Goal: Information Seeking & Learning: Learn about a topic

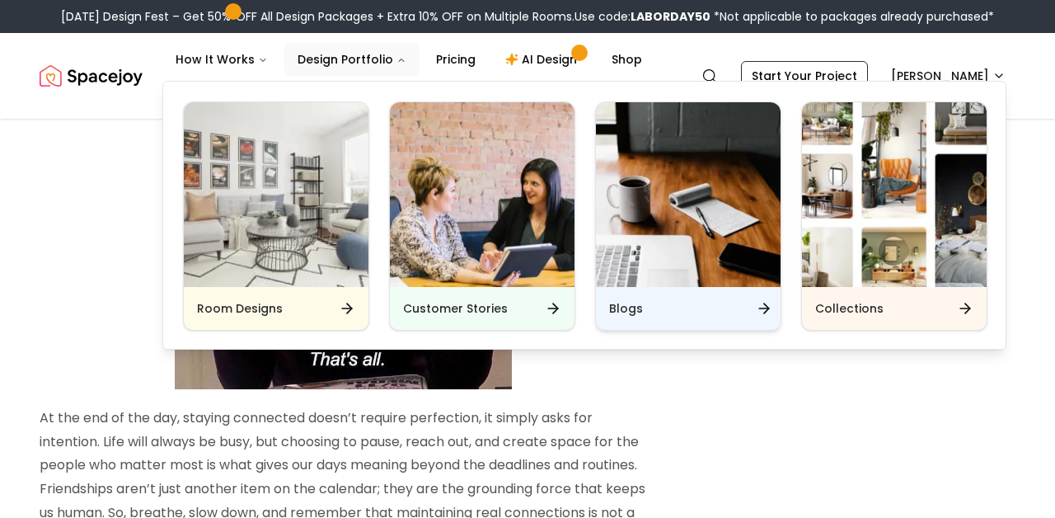
click at [631, 313] on h6 "Blogs" at bounding box center [626, 308] width 34 height 16
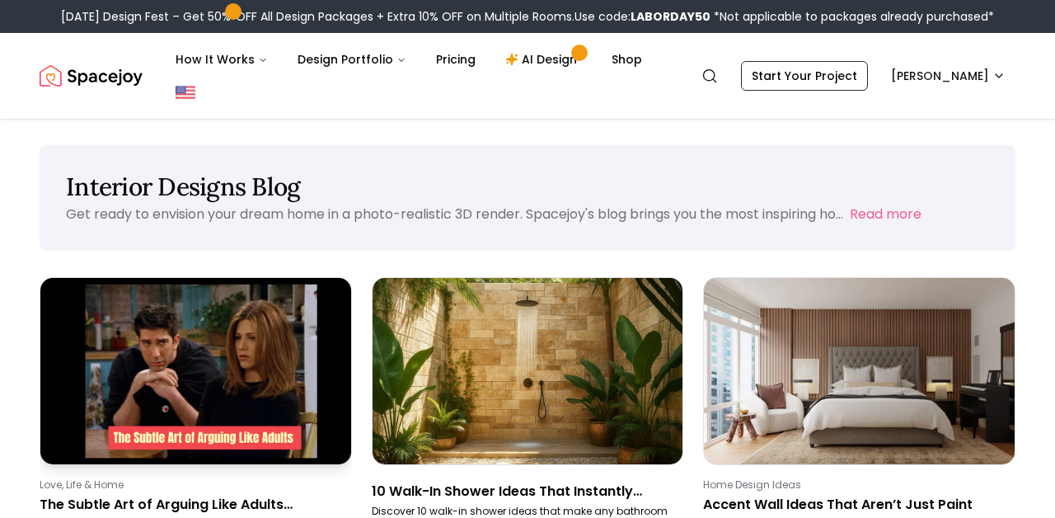
click at [255, 328] on img at bounding box center [196, 370] width 326 height 195
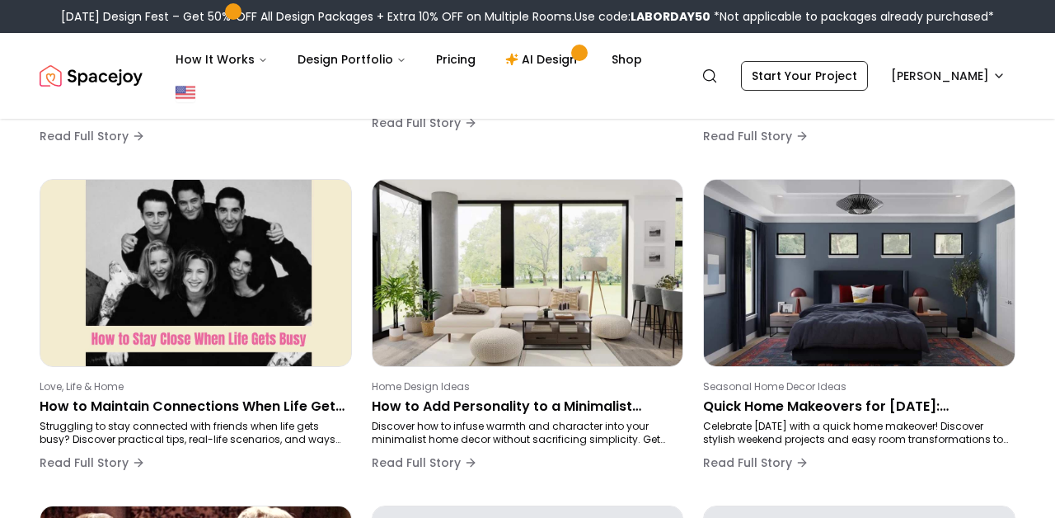
scroll to position [548, 0]
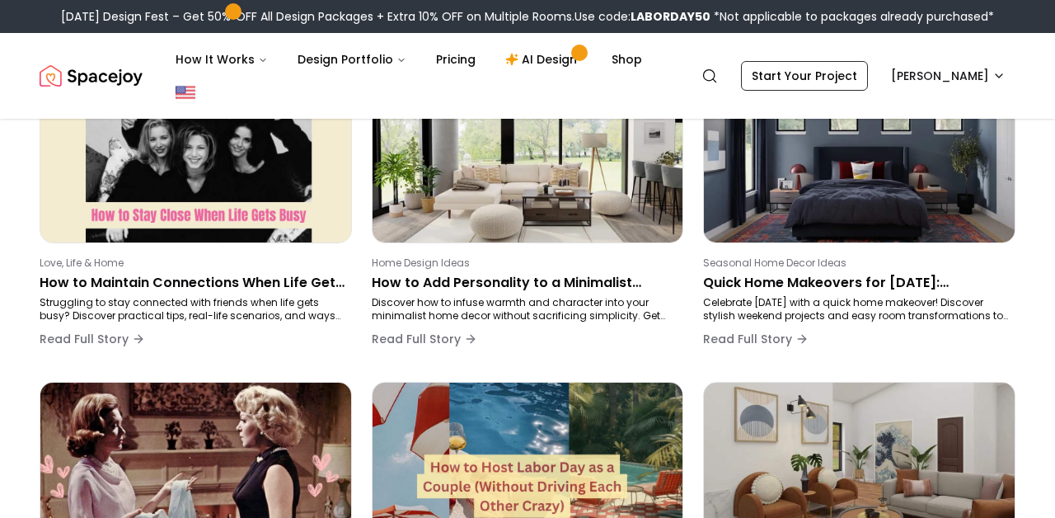
click at [481, 1] on div "Labor Day Design Fest – Get 50% OFF All Design Packages + Extra 10% OFF on Mult…" at bounding box center [527, 16] width 1055 height 33
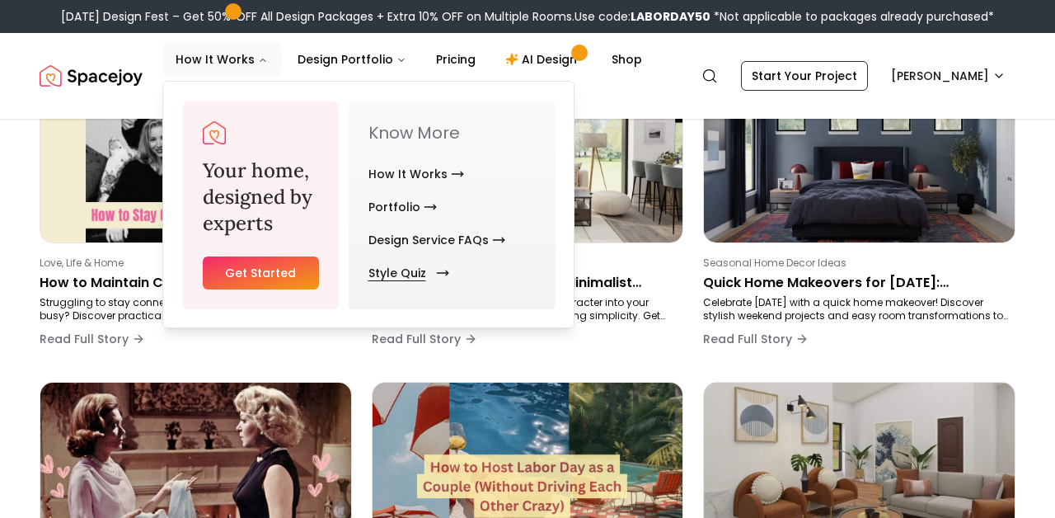
click at [399, 263] on link "Style Quiz" at bounding box center [406, 272] width 74 height 33
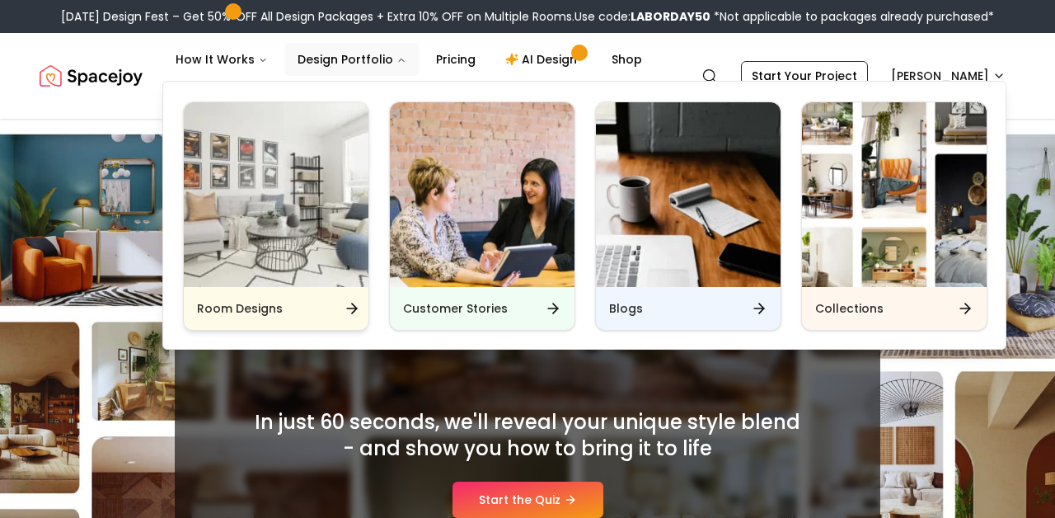
click at [298, 313] on div "Room Designs" at bounding box center [276, 308] width 185 height 43
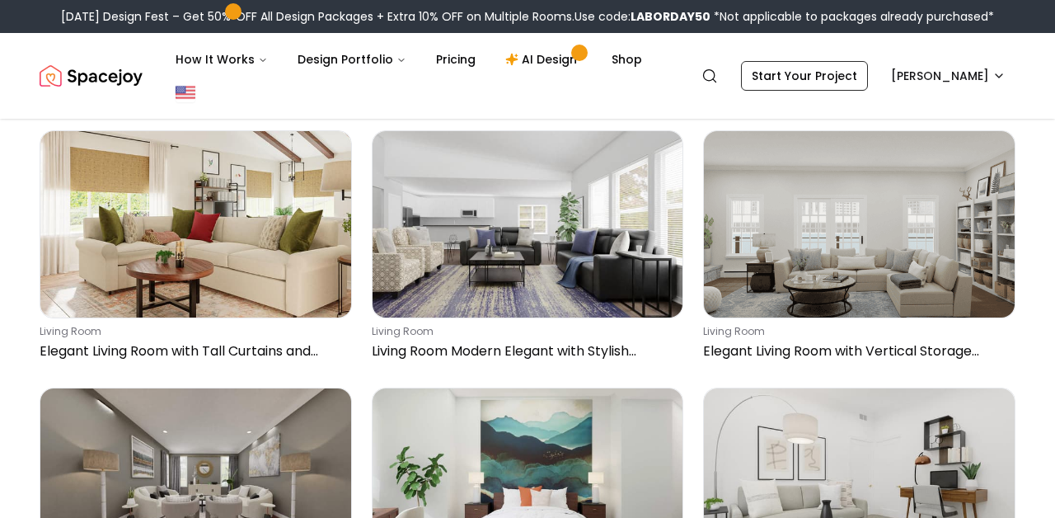
scroll to position [1126, 0]
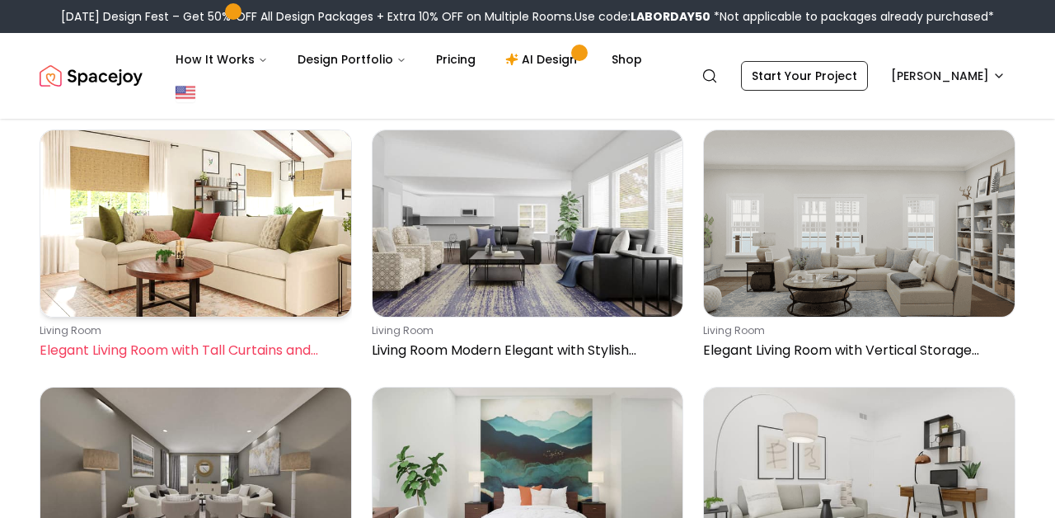
click at [245, 350] on p "Elegant Living Room with Tall Curtains and Warm Tones" at bounding box center [193, 350] width 306 height 20
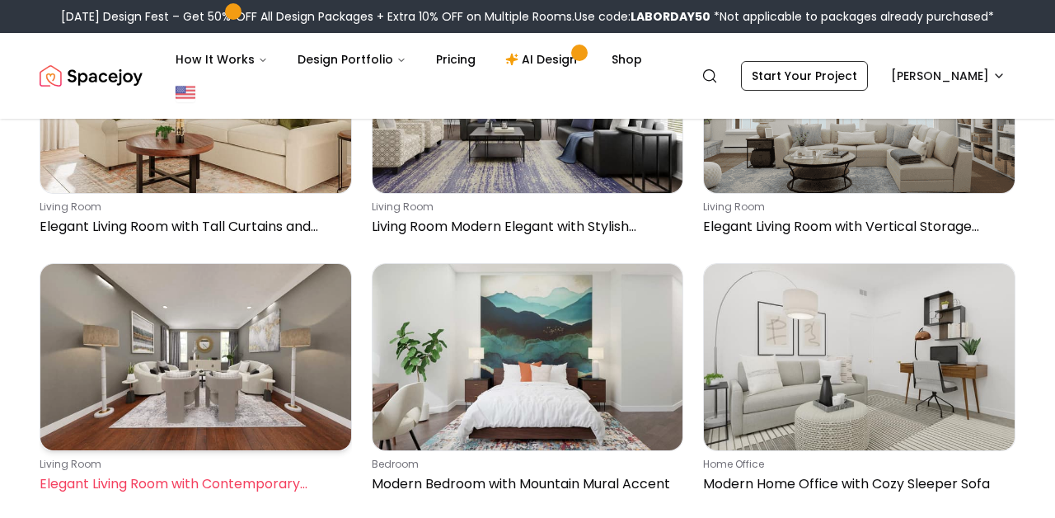
scroll to position [1347, 0]
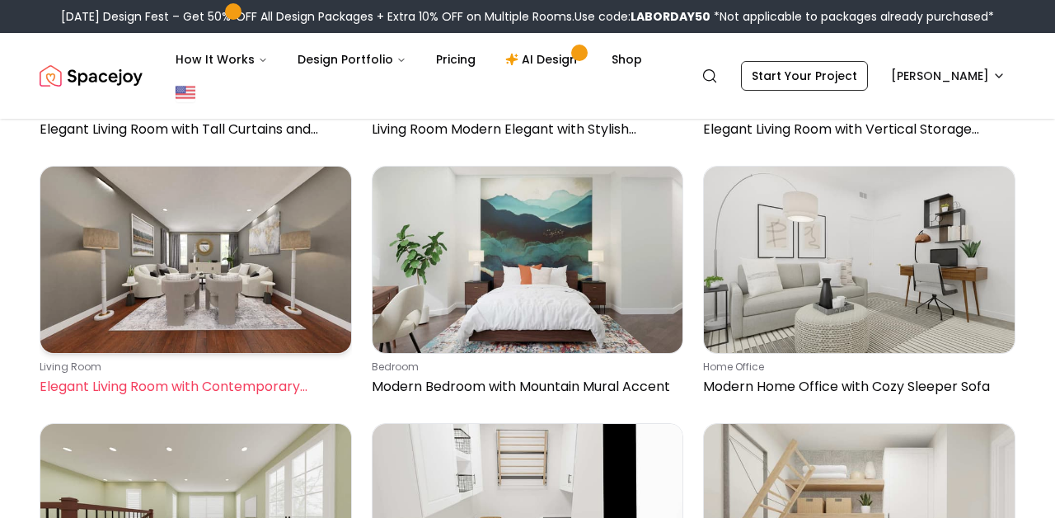
click at [134, 357] on link "living room Elegant Living Room with Contemporary Accents" at bounding box center [196, 284] width 312 height 237
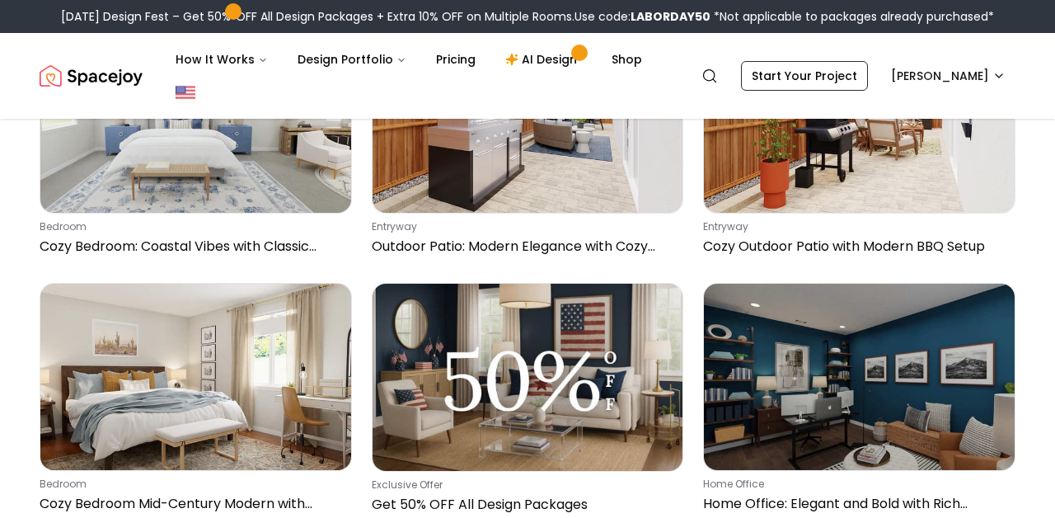
scroll to position [8461, 0]
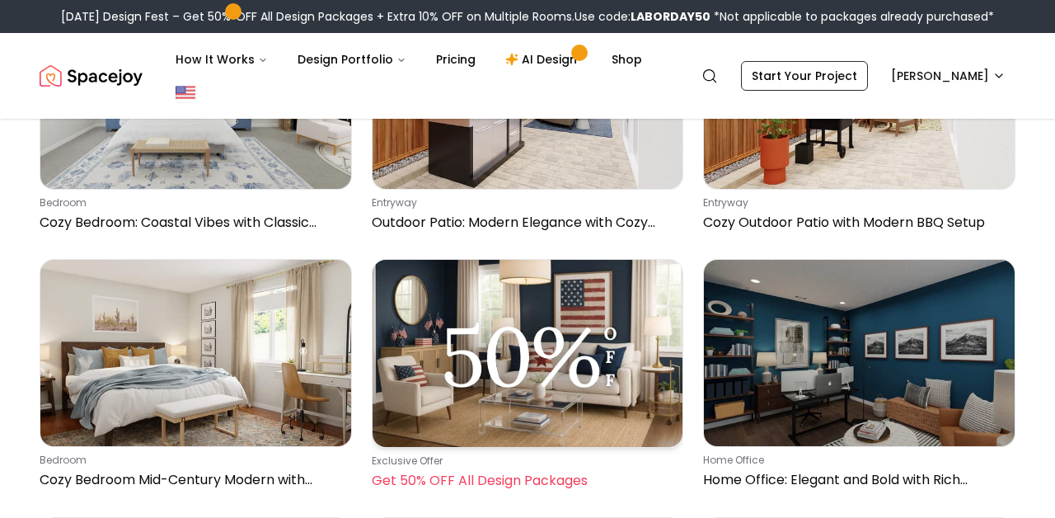
click at [400, 358] on img at bounding box center [528, 353] width 311 height 187
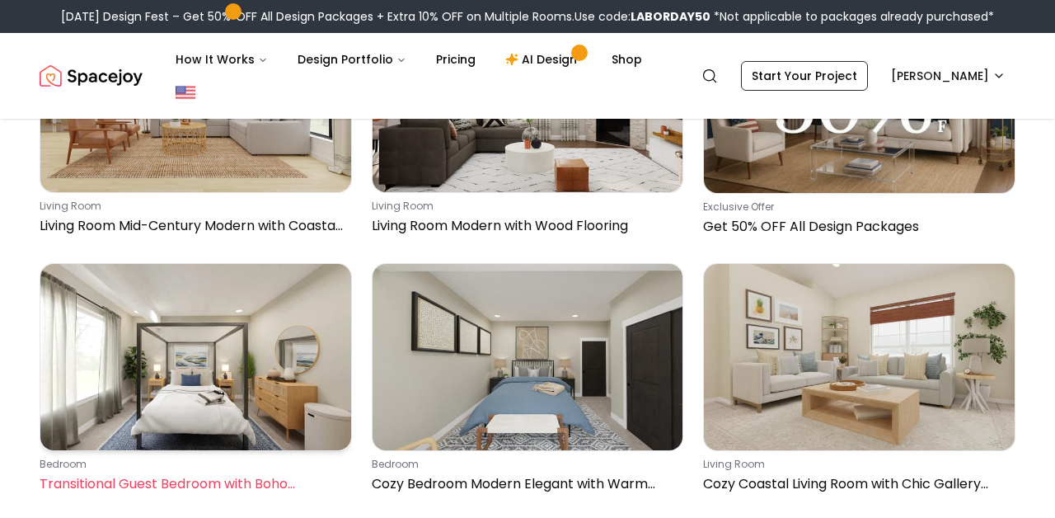
scroll to position [9728, 0]
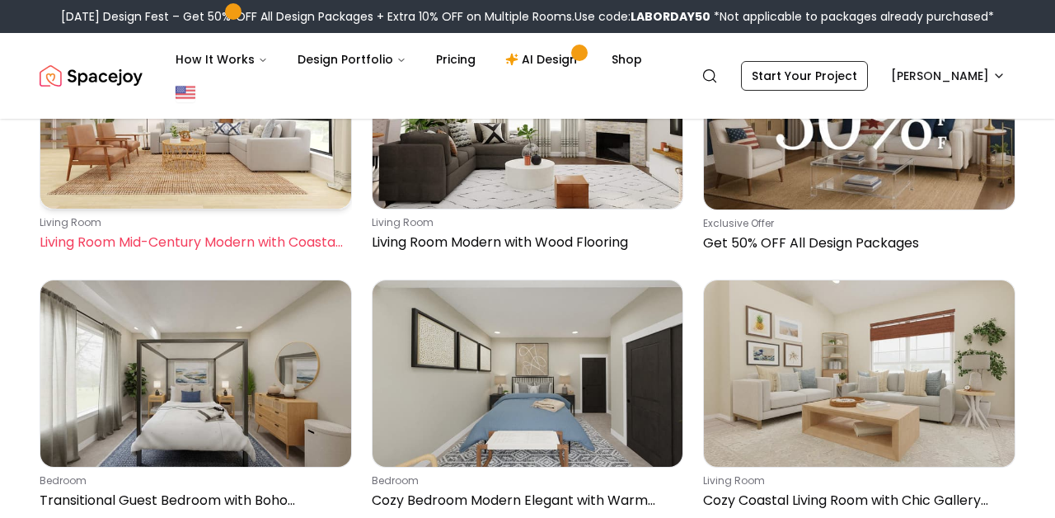
click at [173, 237] on p "Living Room Mid-Century Modern with Coastal Vibes" at bounding box center [193, 242] width 306 height 20
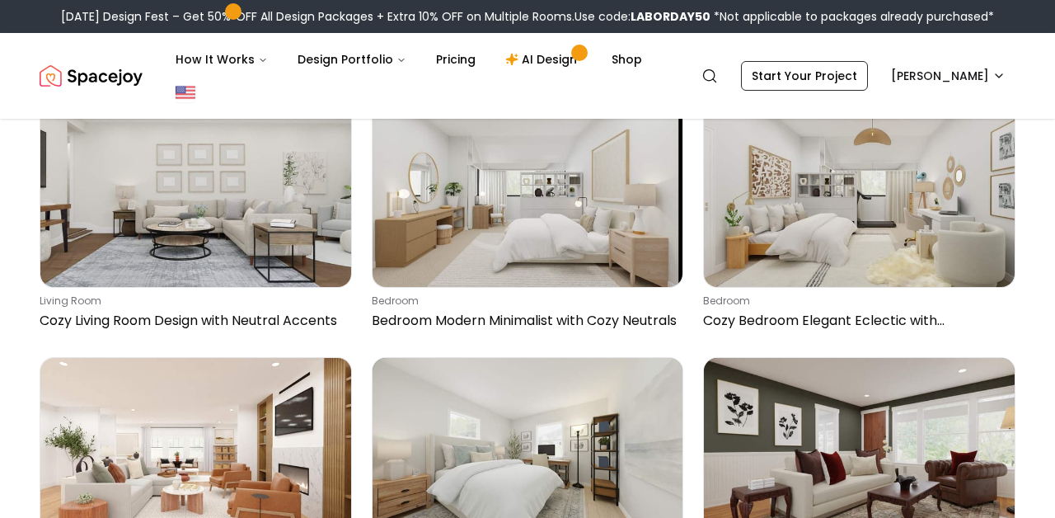
scroll to position [14976, 0]
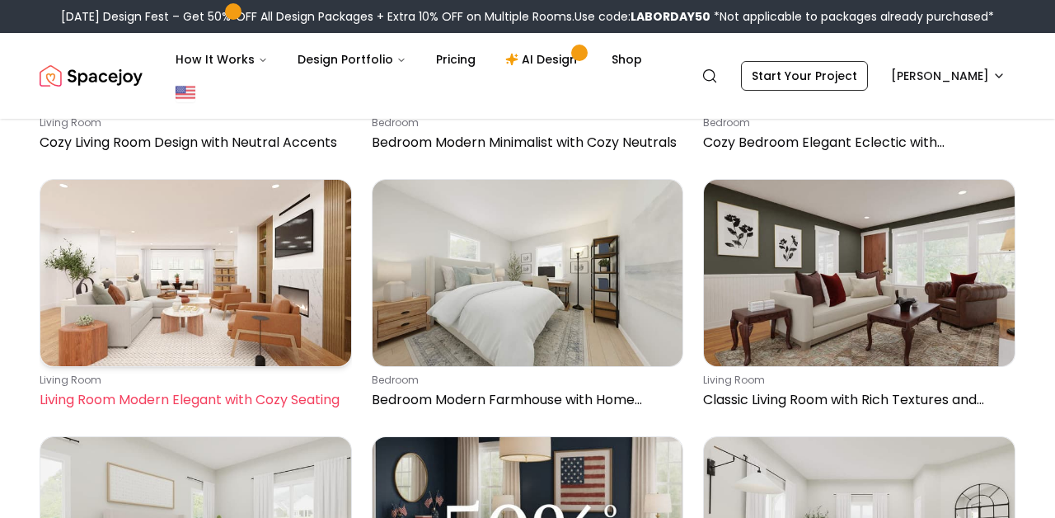
click at [221, 352] on img at bounding box center [195, 273] width 311 height 186
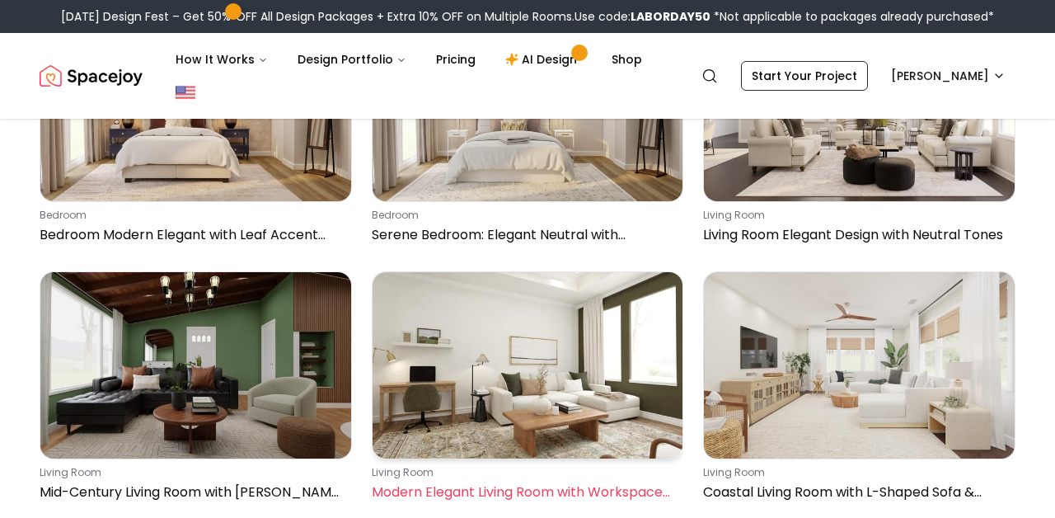
scroll to position [15817, 0]
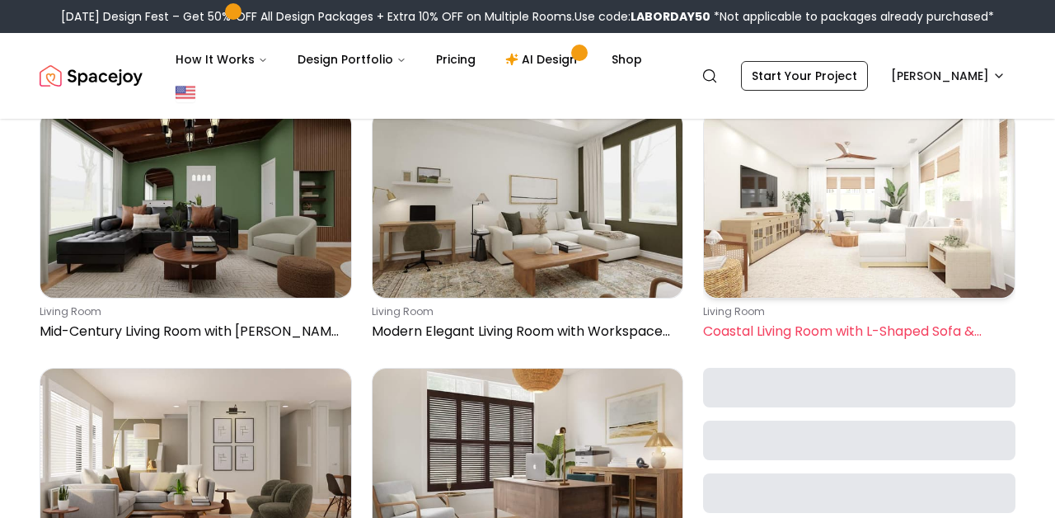
click at [782, 318] on p "living room" at bounding box center [856, 311] width 306 height 13
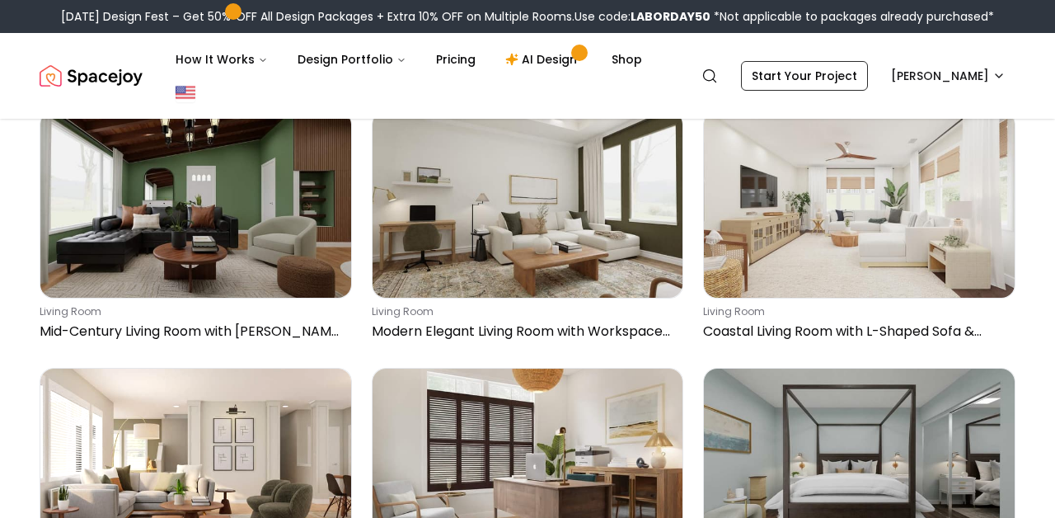
scroll to position [15990, 0]
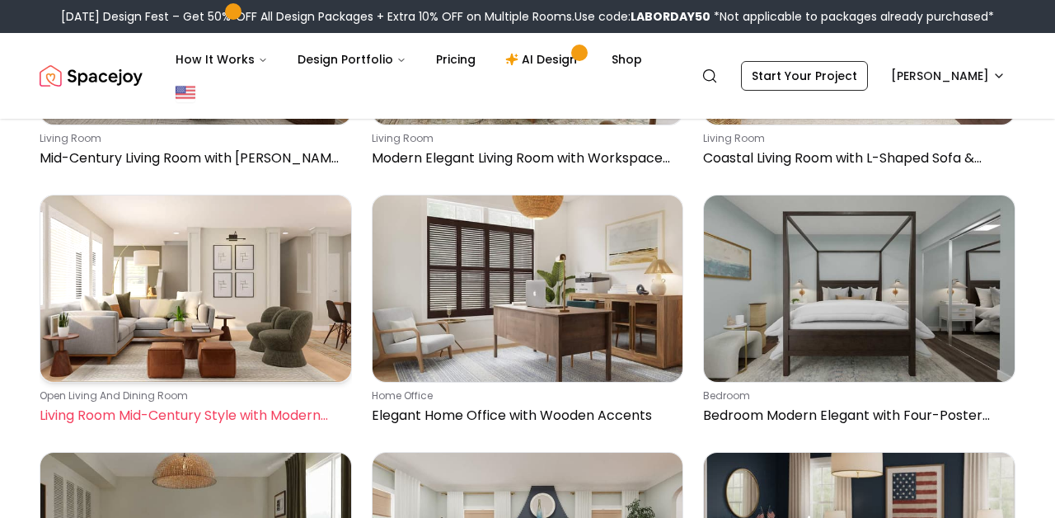
click at [155, 279] on img at bounding box center [195, 288] width 311 height 186
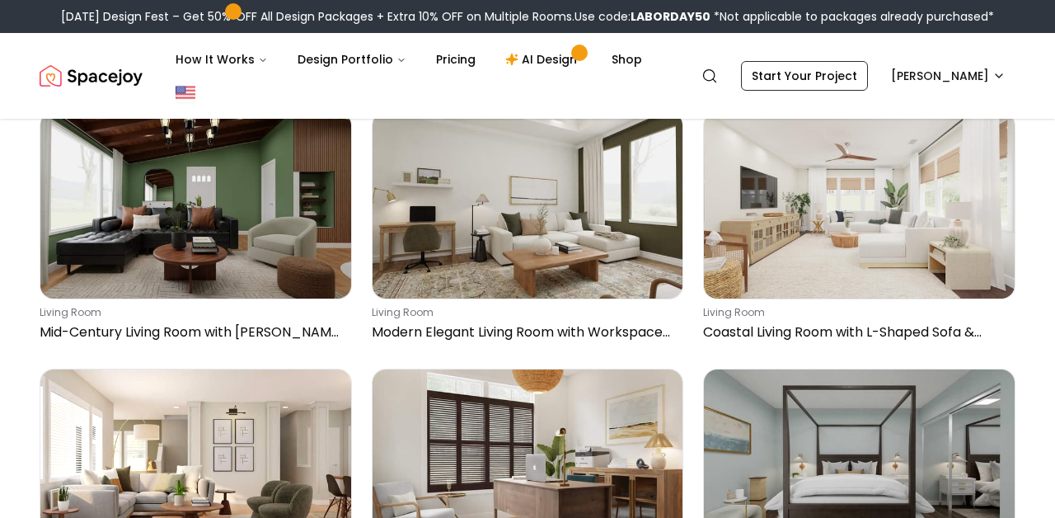
scroll to position [15795, 0]
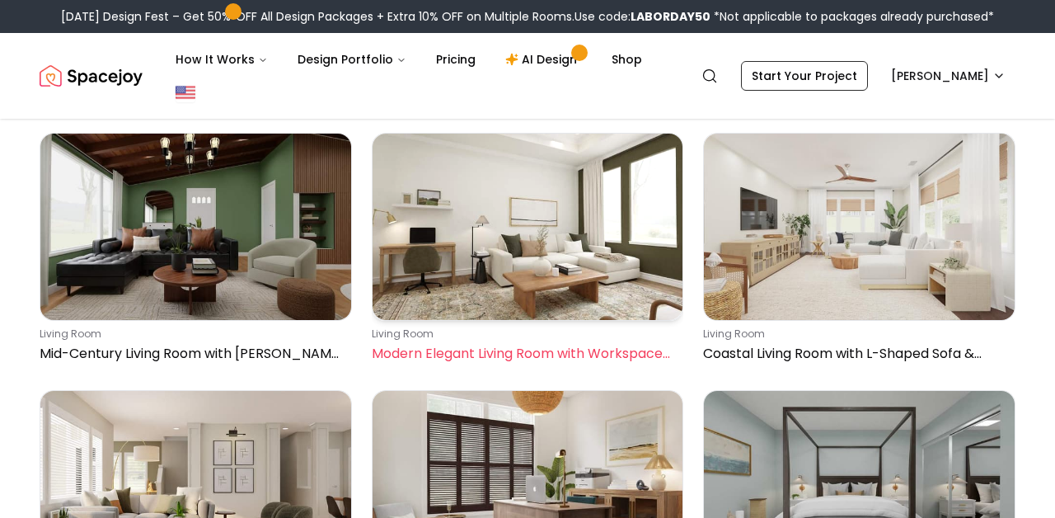
click at [489, 283] on img at bounding box center [528, 227] width 311 height 186
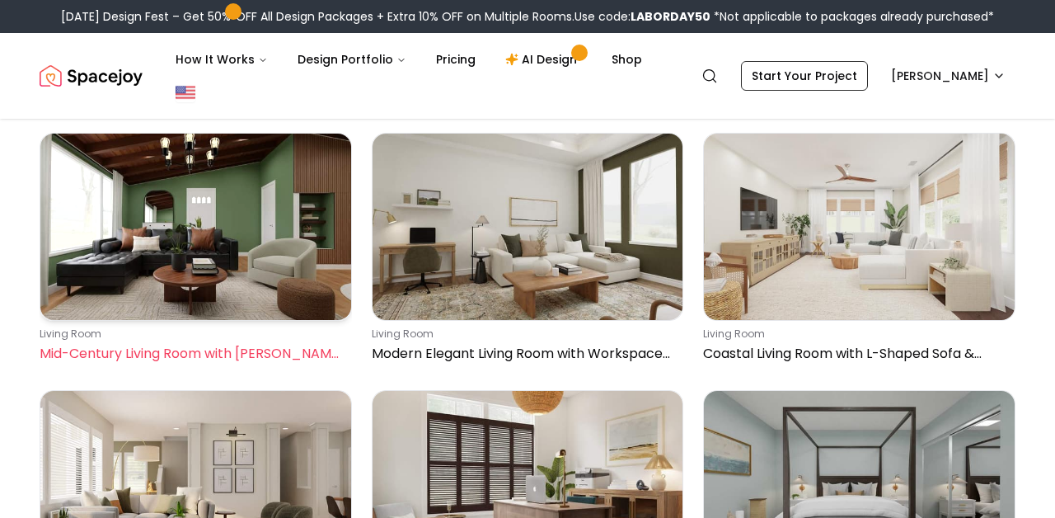
click at [196, 208] on img at bounding box center [195, 227] width 311 height 186
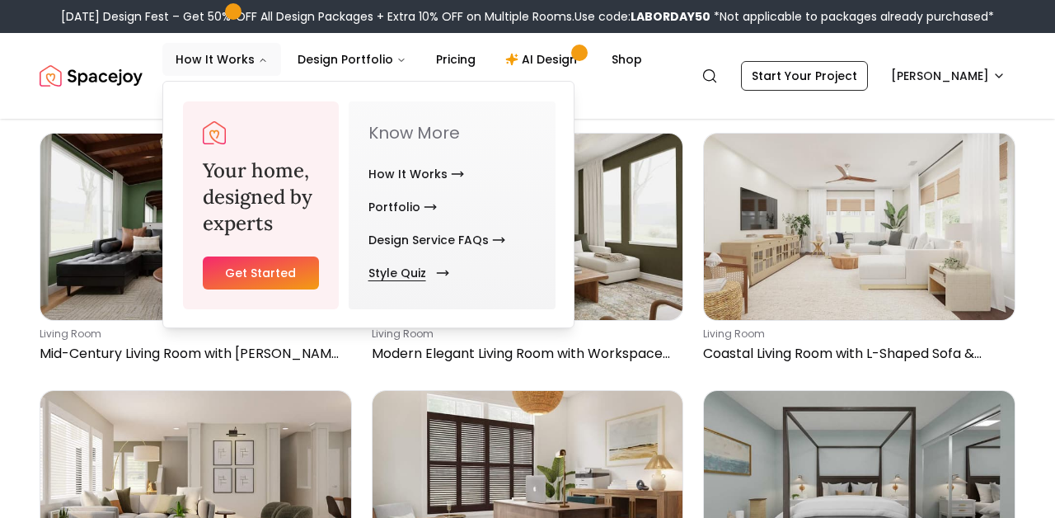
click at [401, 268] on link "Style Quiz" at bounding box center [406, 272] width 74 height 33
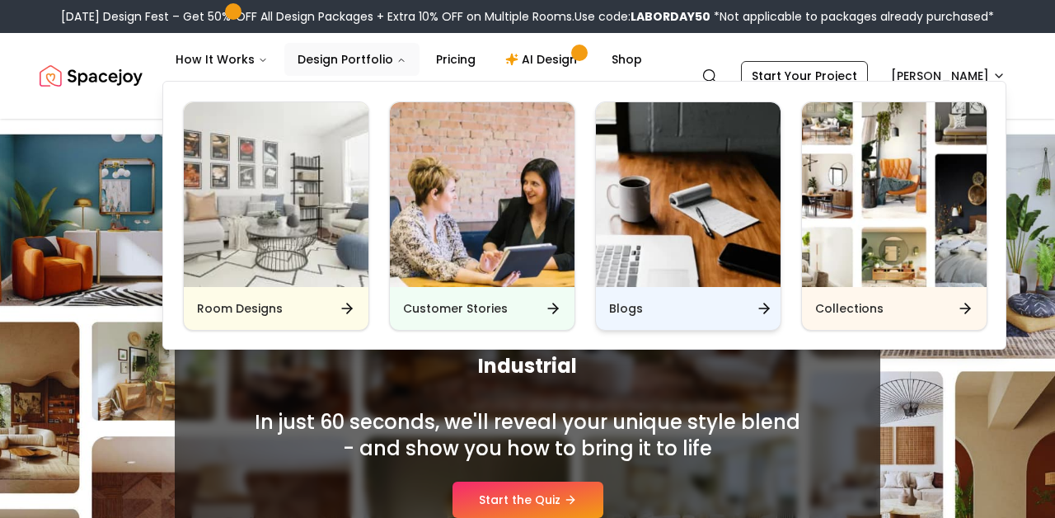
click at [612, 320] on div "Blogs" at bounding box center [688, 308] width 185 height 43
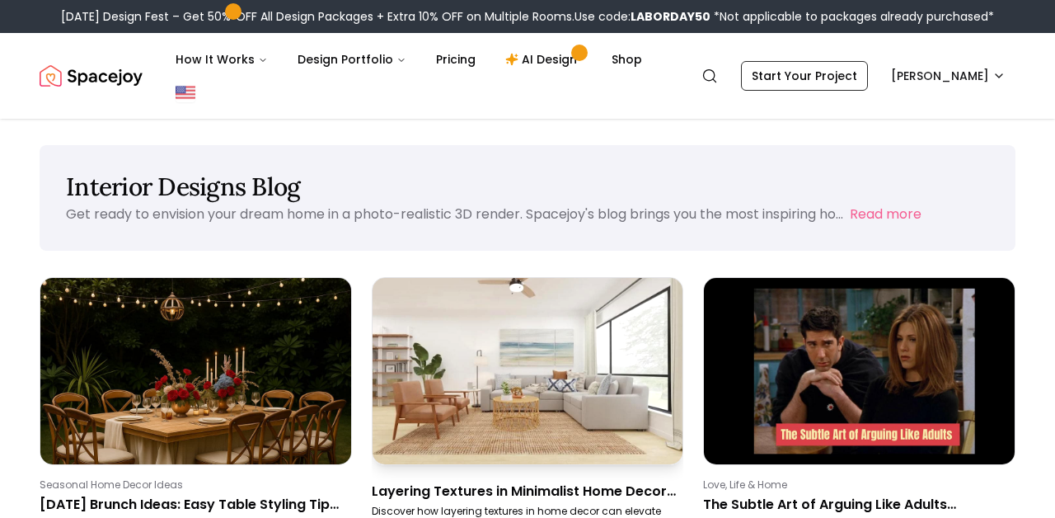
scroll to position [157, 0]
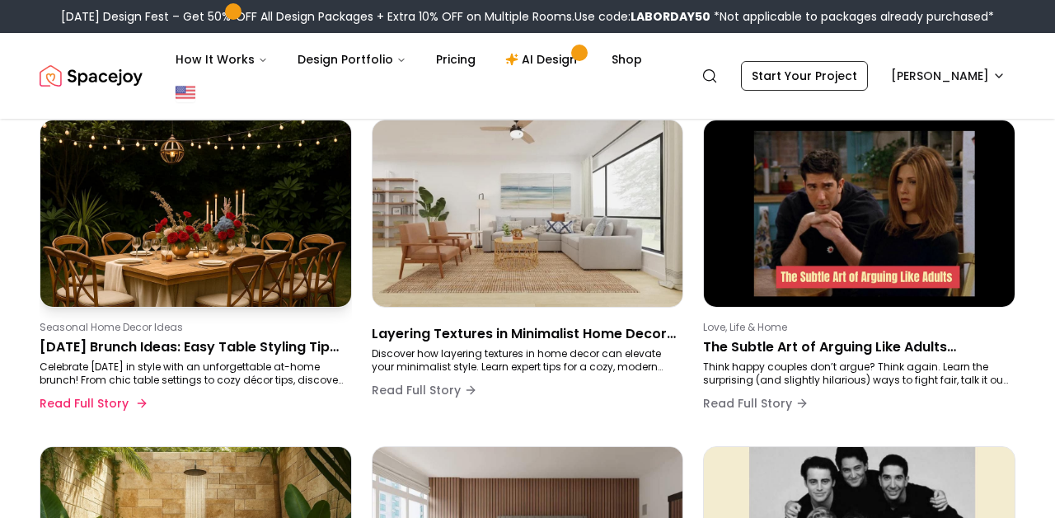
click at [192, 378] on p "Celebrate Labor Day in style with an unforgettable at-home brunch! From chic ta…" at bounding box center [193, 373] width 306 height 26
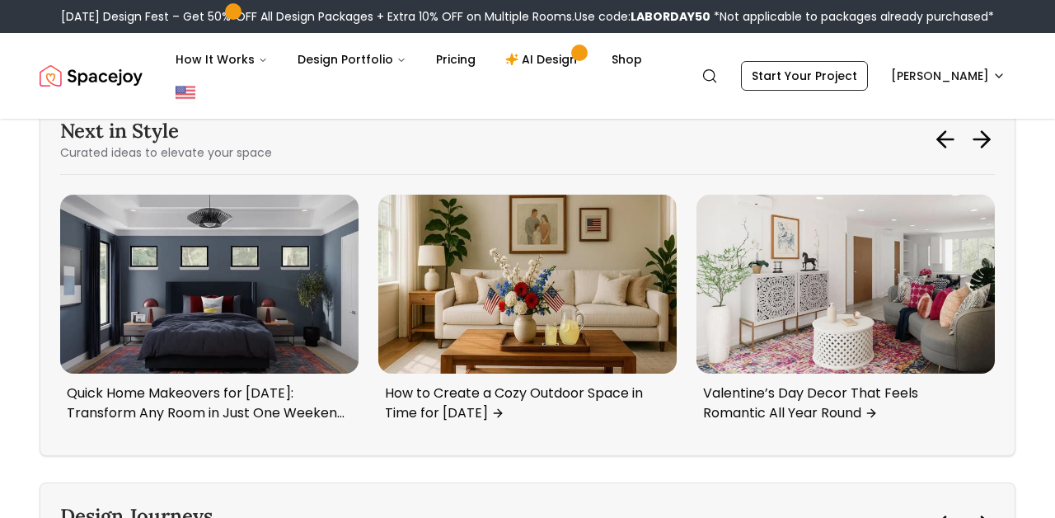
scroll to position [3003, 0]
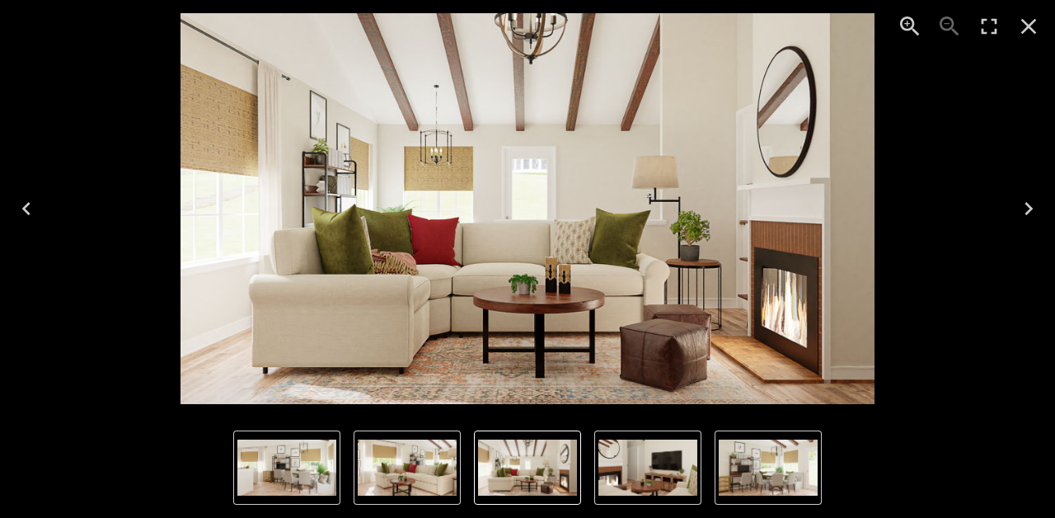
click at [1031, 21] on icon "Close" at bounding box center [1029, 26] width 26 height 26
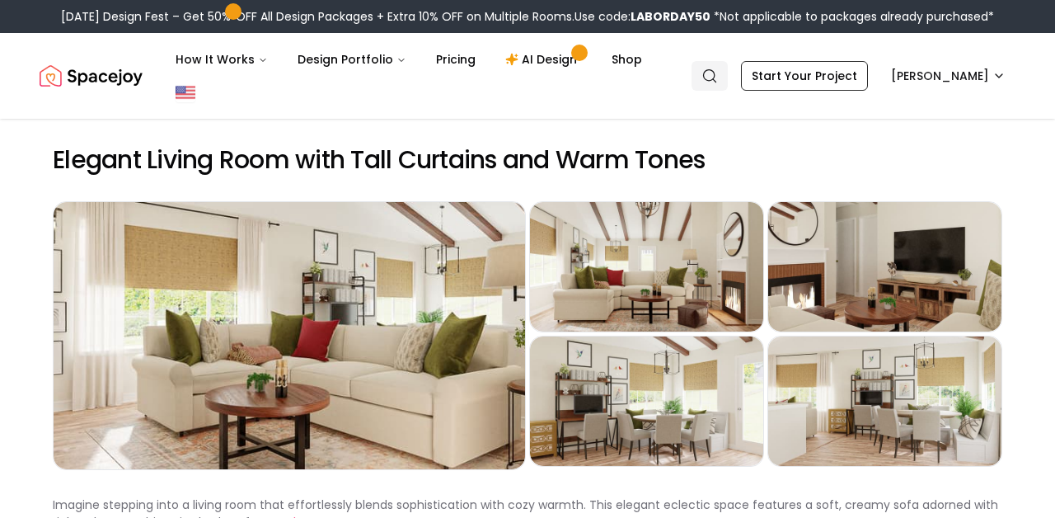
click at [728, 68] on link "Search" at bounding box center [710, 76] width 36 height 30
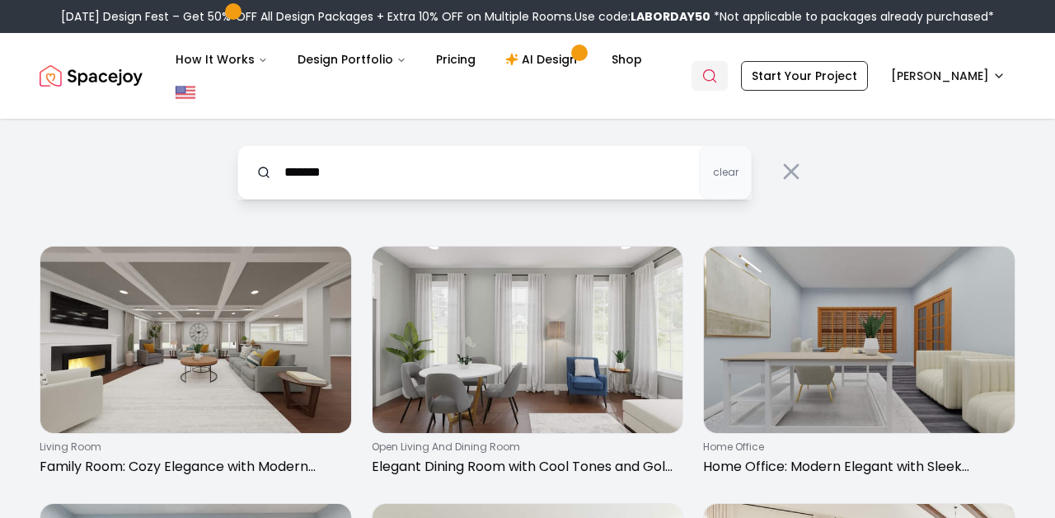
type input "*******"
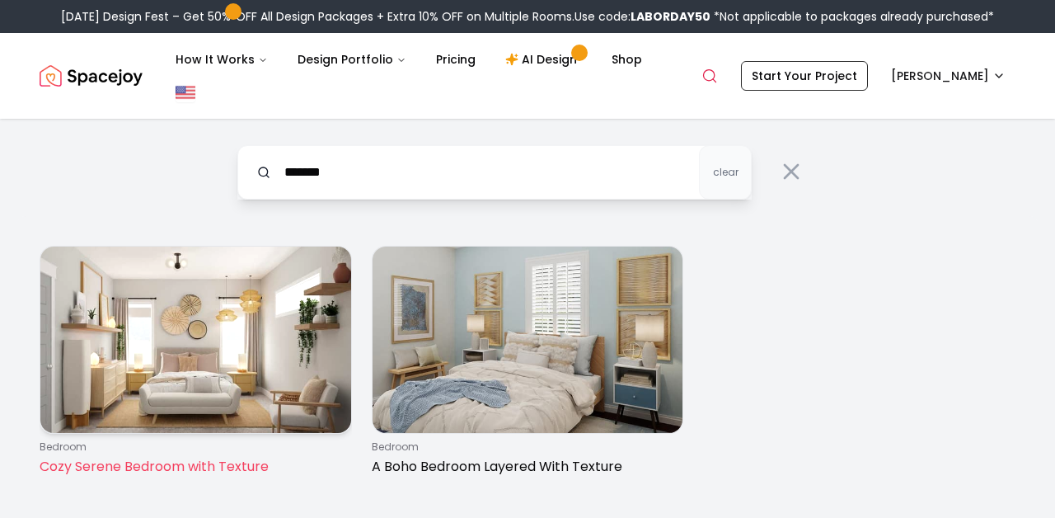
click at [286, 373] on img at bounding box center [195, 340] width 311 height 186
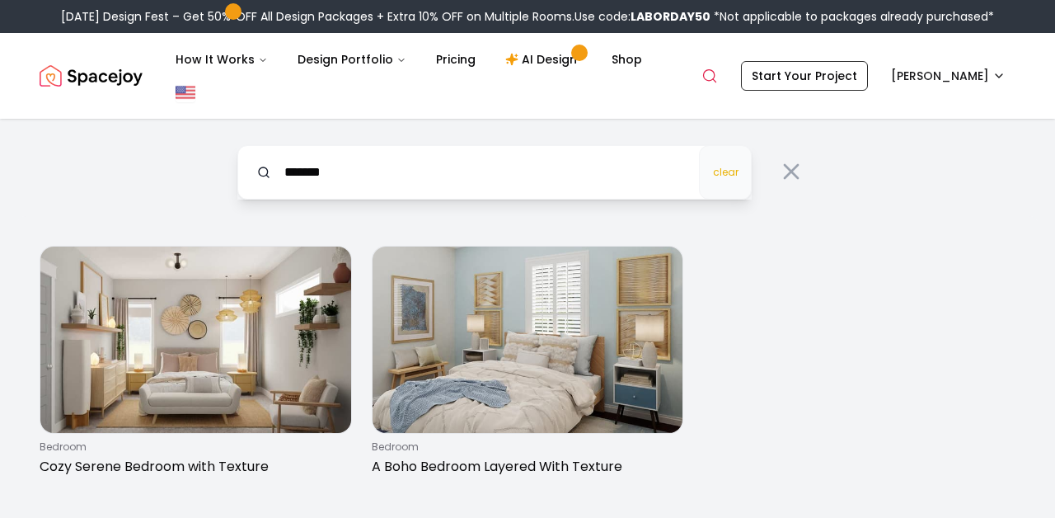
click at [720, 176] on span "clear" at bounding box center [726, 172] width 26 height 13
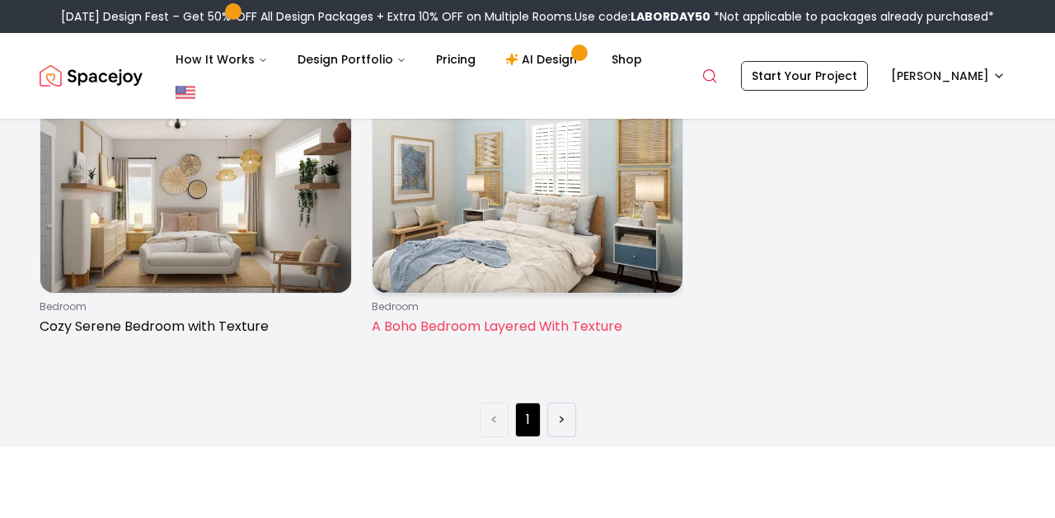
scroll to position [367, 0]
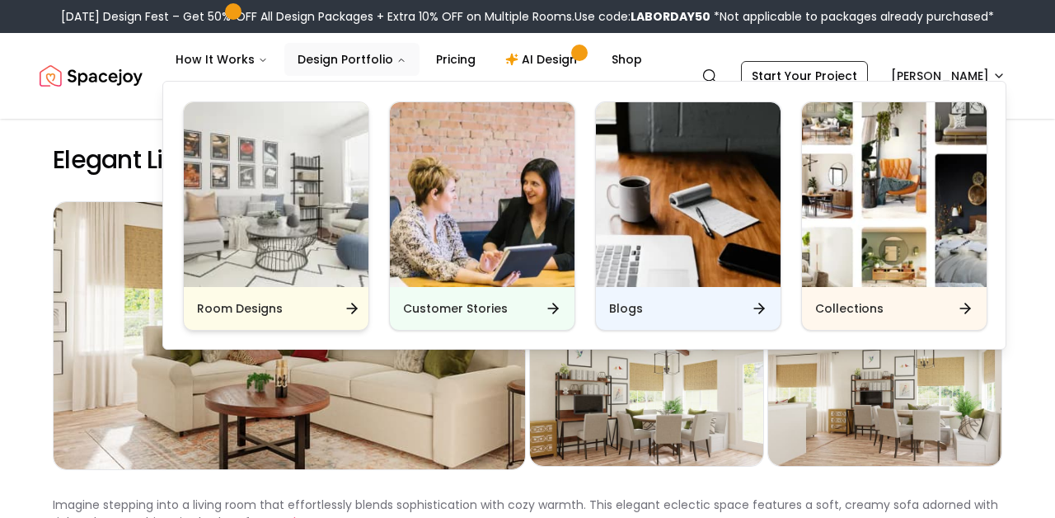
click at [308, 308] on div "Room Designs" at bounding box center [276, 308] width 185 height 43
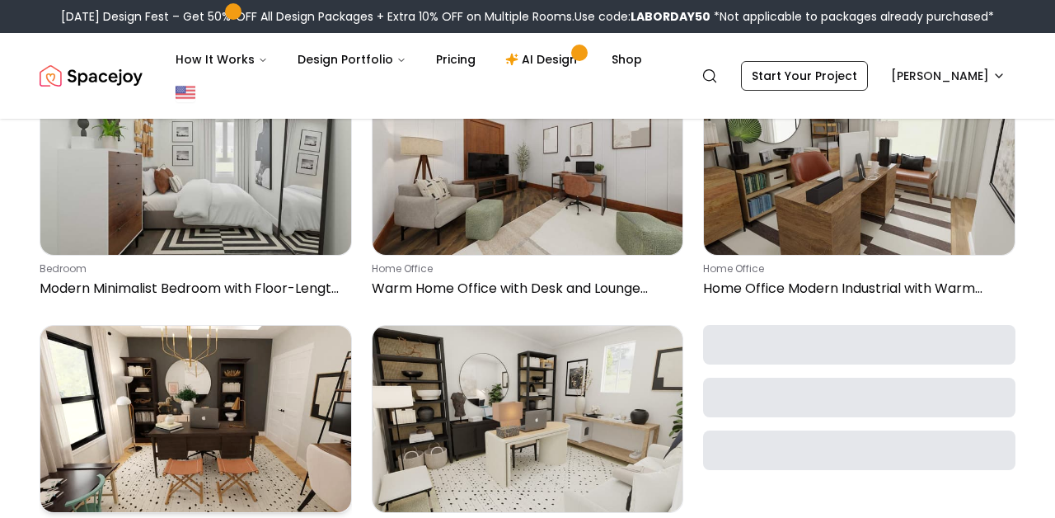
scroll to position [2468, 0]
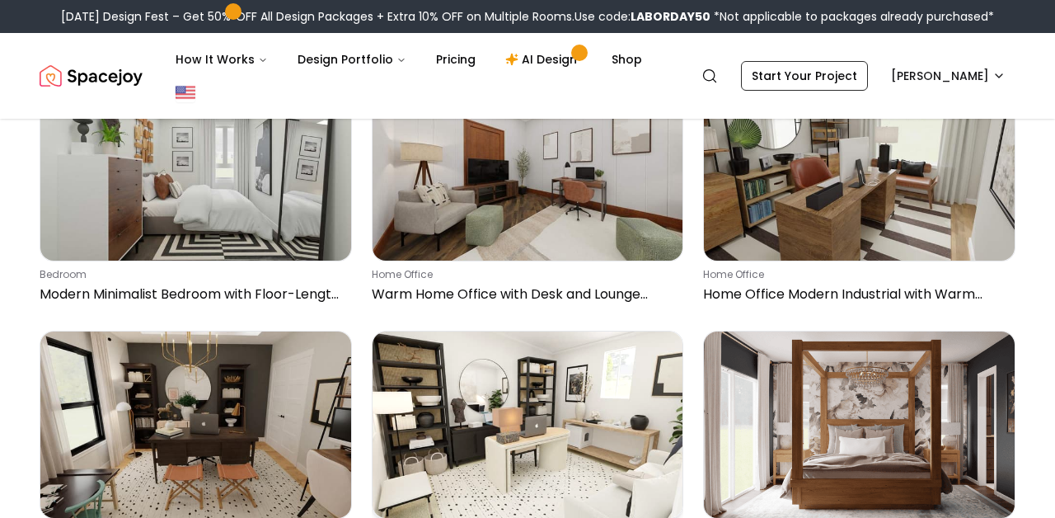
click at [627, 371] on img at bounding box center [528, 424] width 311 height 186
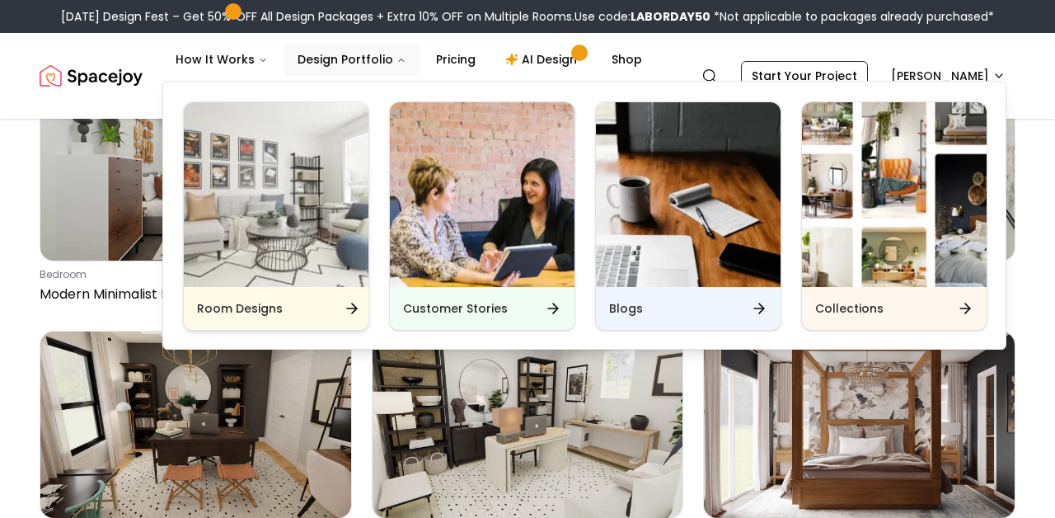
click at [273, 254] on img "Main" at bounding box center [276, 194] width 185 height 185
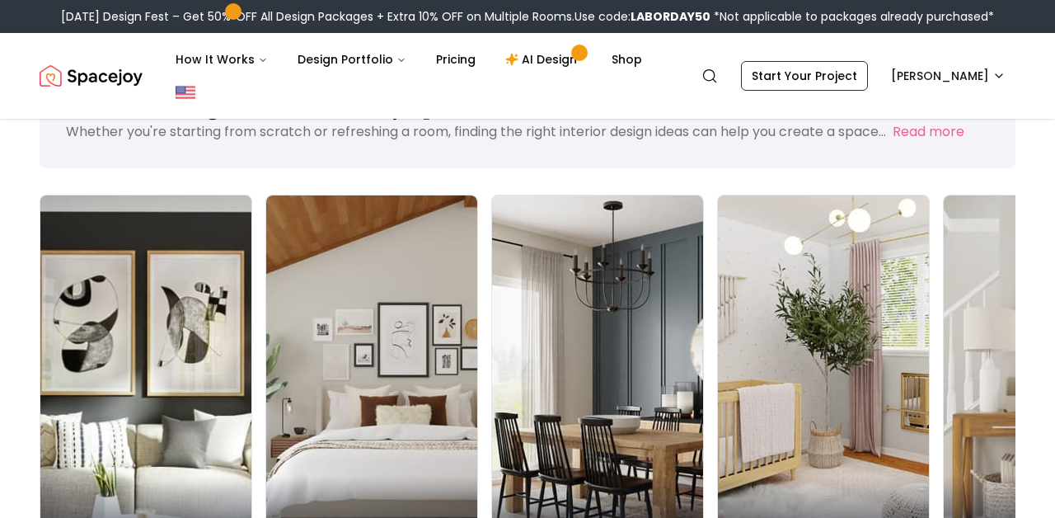
scroll to position [274, 0]
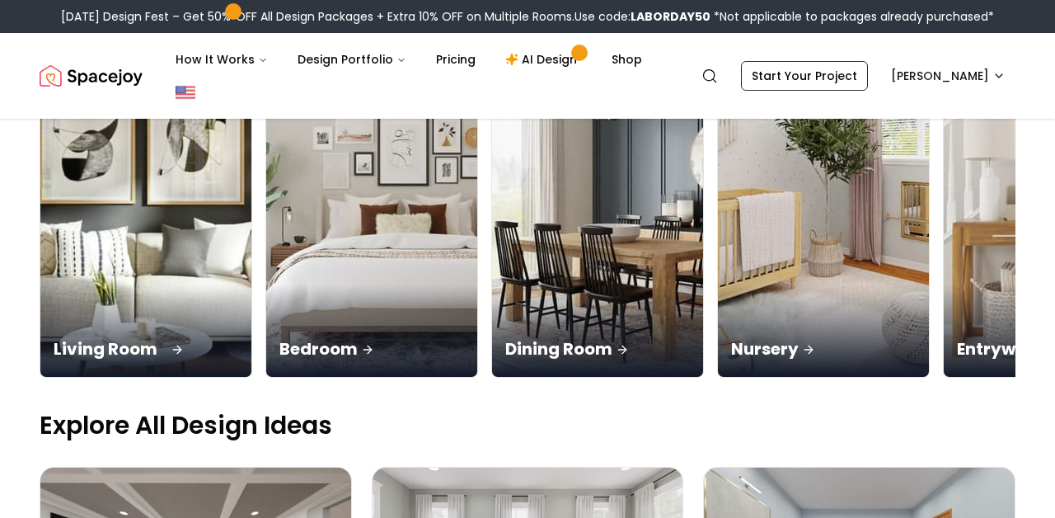
click at [139, 340] on p "Living Room" at bounding box center [146, 348] width 185 height 23
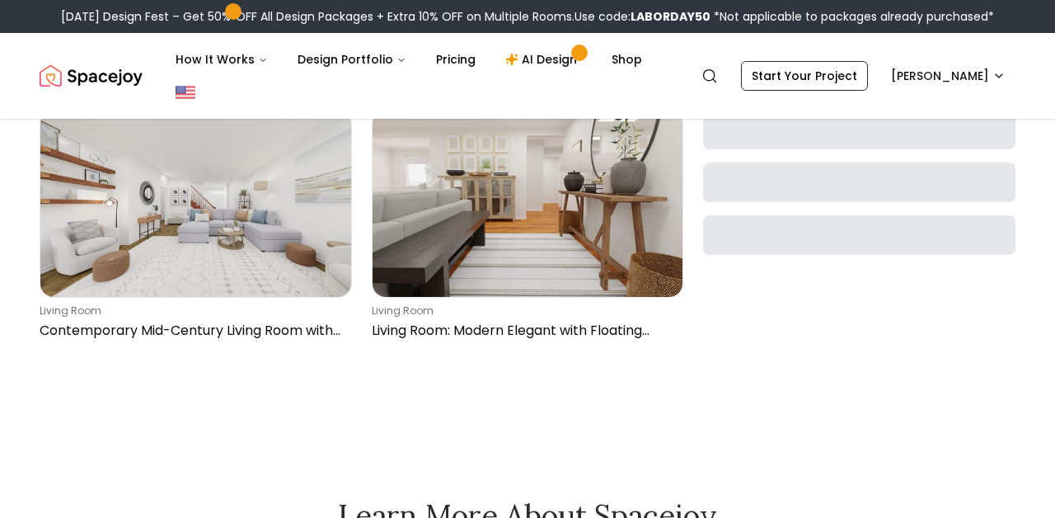
scroll to position [2213, 0]
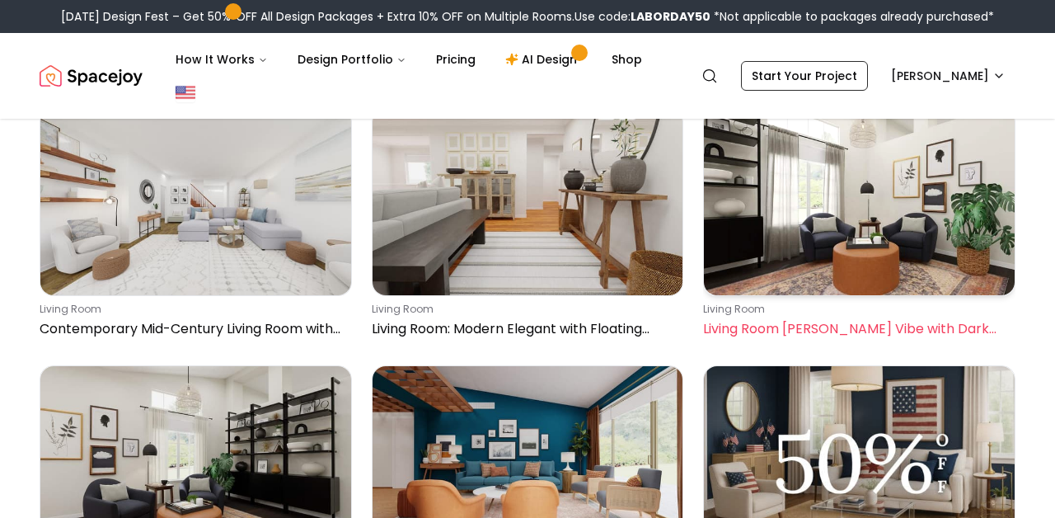
click at [891, 291] on img at bounding box center [859, 202] width 311 height 186
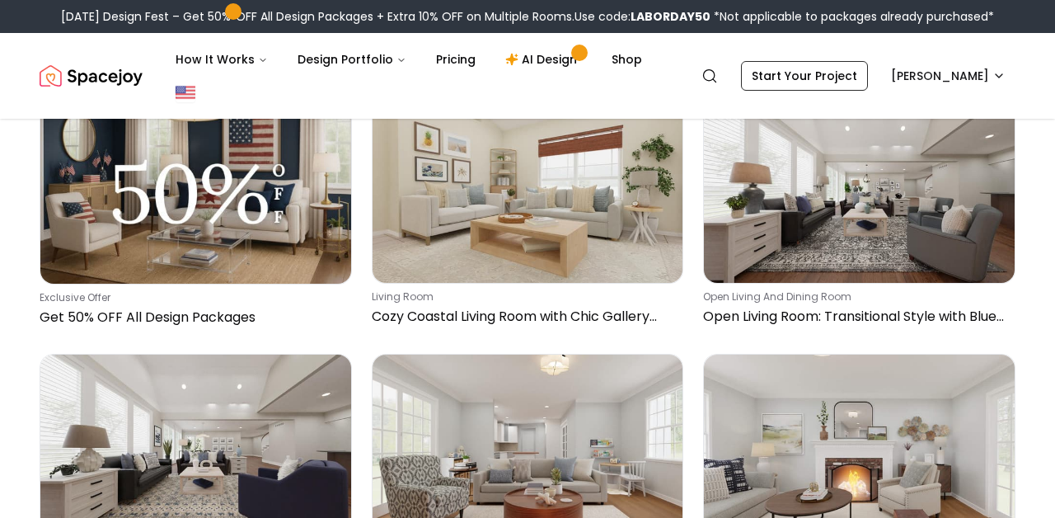
scroll to position [3774, 0]
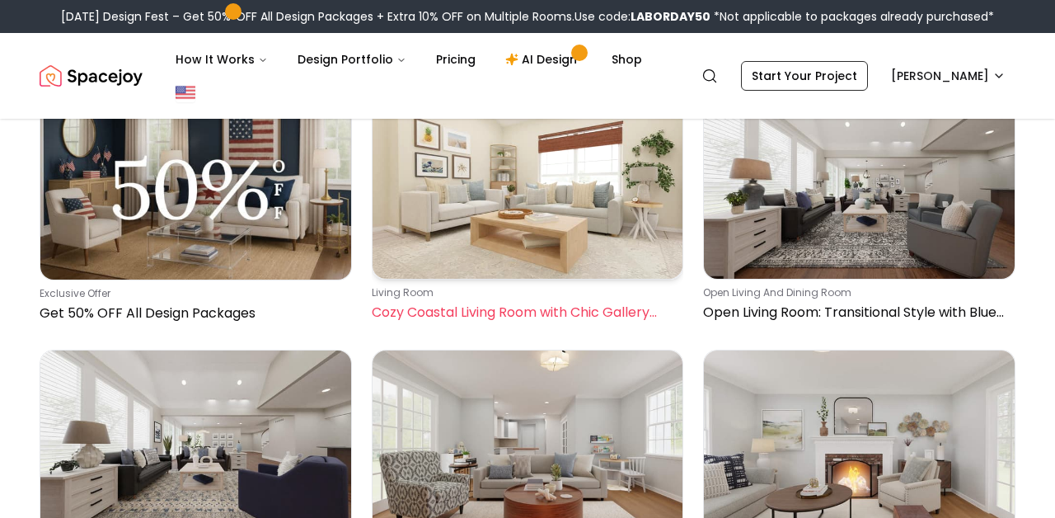
click at [476, 253] on img at bounding box center [528, 185] width 311 height 186
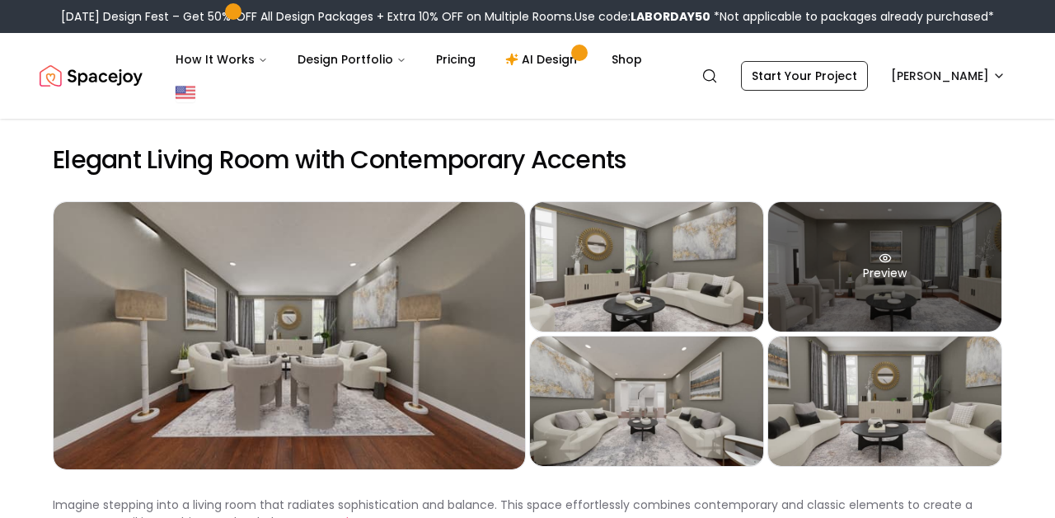
click at [838, 265] on div "Preview" at bounding box center [884, 266] width 233 height 129
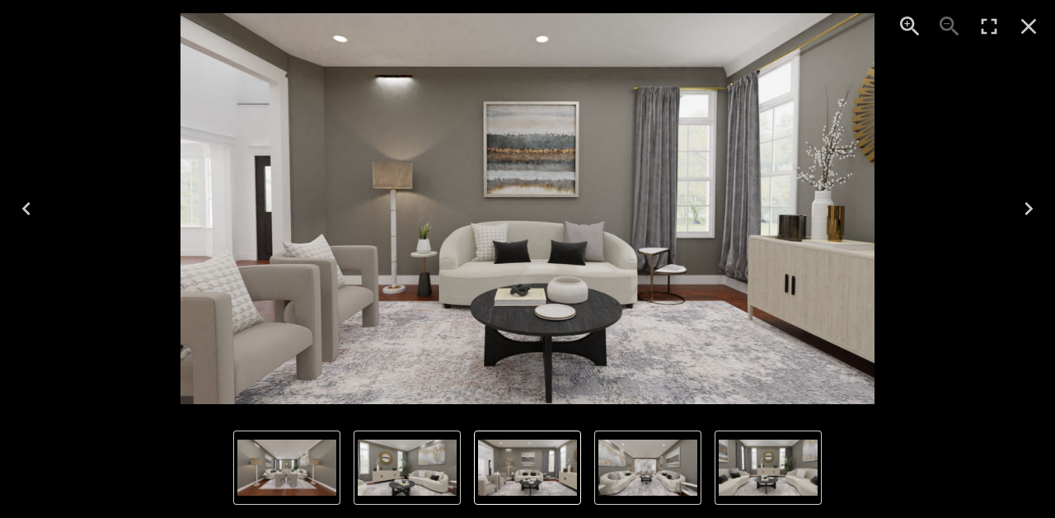
click at [457, 463] on button "2 of 5" at bounding box center [407, 467] width 107 height 74
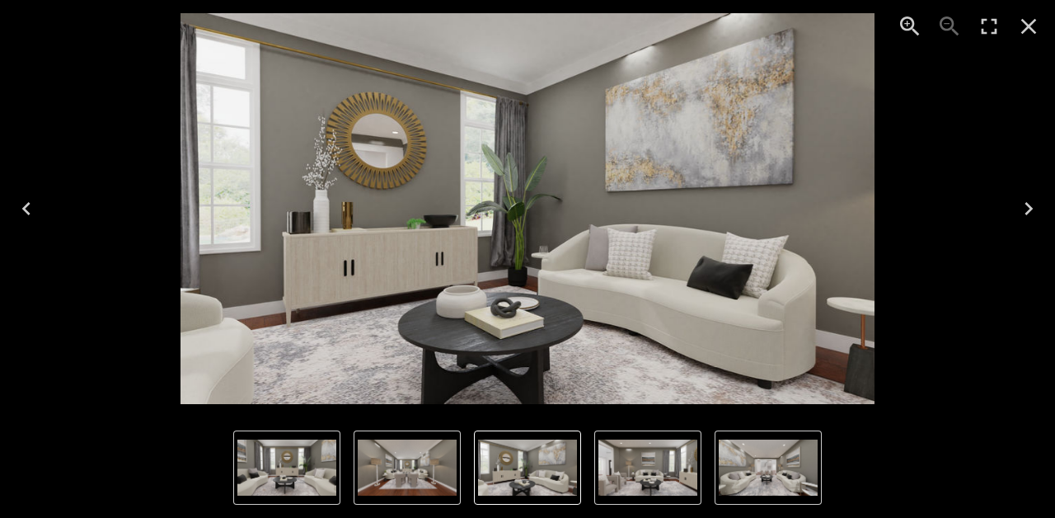
click at [655, 467] on img "3 of 5" at bounding box center [648, 467] width 99 height 56
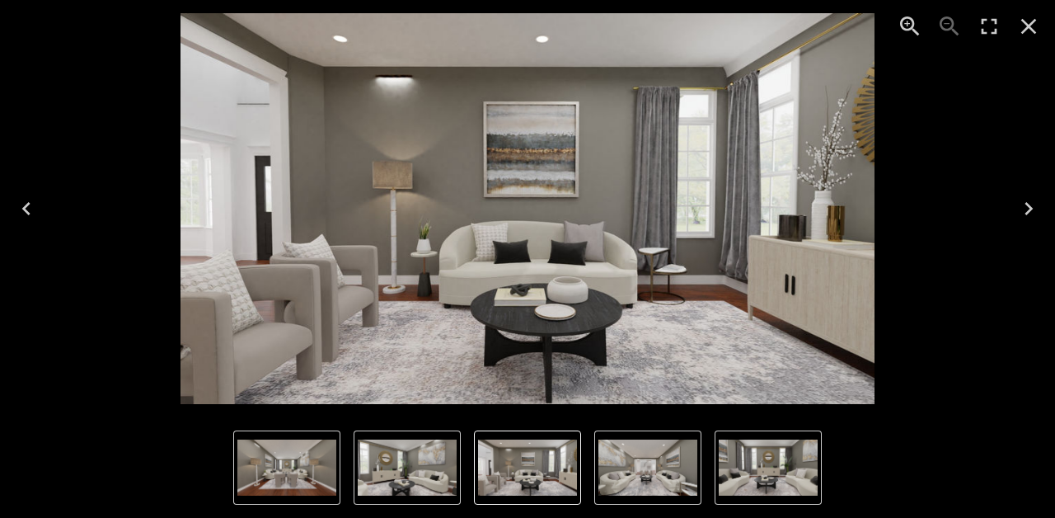
click at [690, 469] on img "4 of 5" at bounding box center [648, 467] width 99 height 56
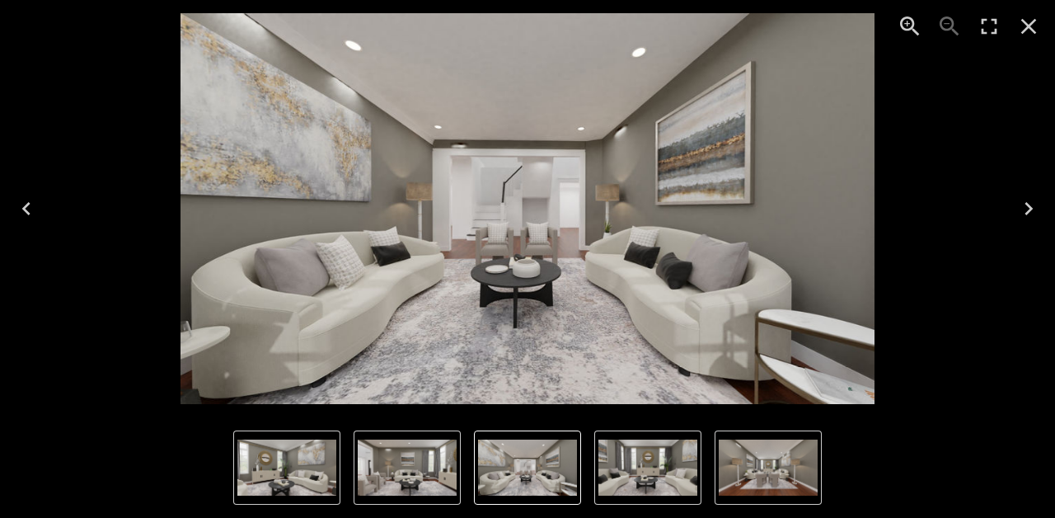
click at [690, 469] on img "5 of 5" at bounding box center [648, 467] width 99 height 56
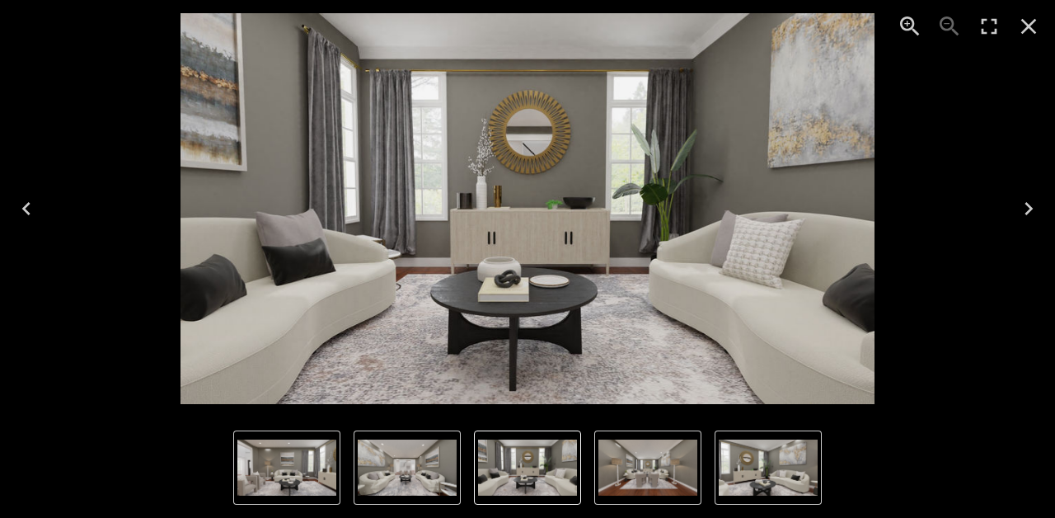
click at [1035, 24] on icon "Close" at bounding box center [1029, 26] width 26 height 26
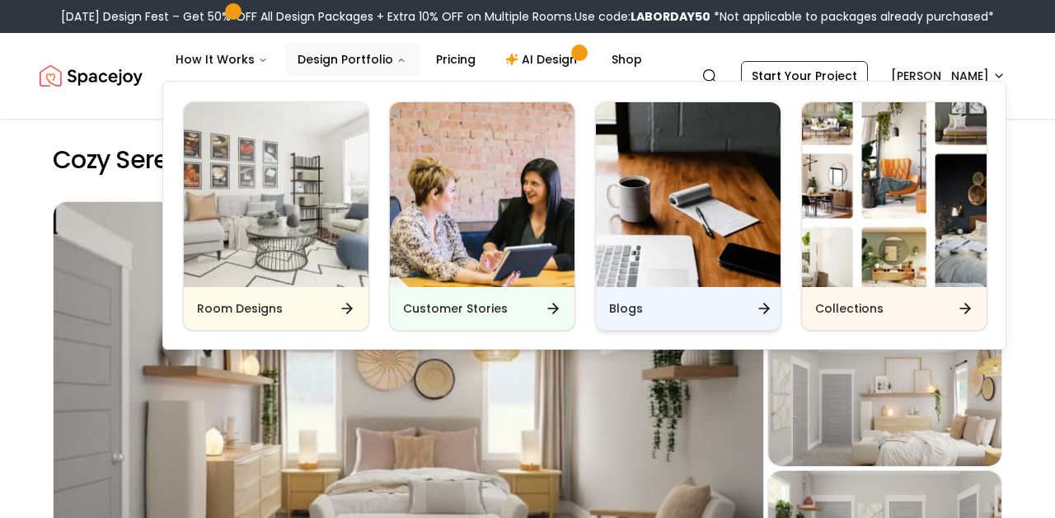
click at [659, 308] on div "Blogs" at bounding box center [688, 308] width 185 height 43
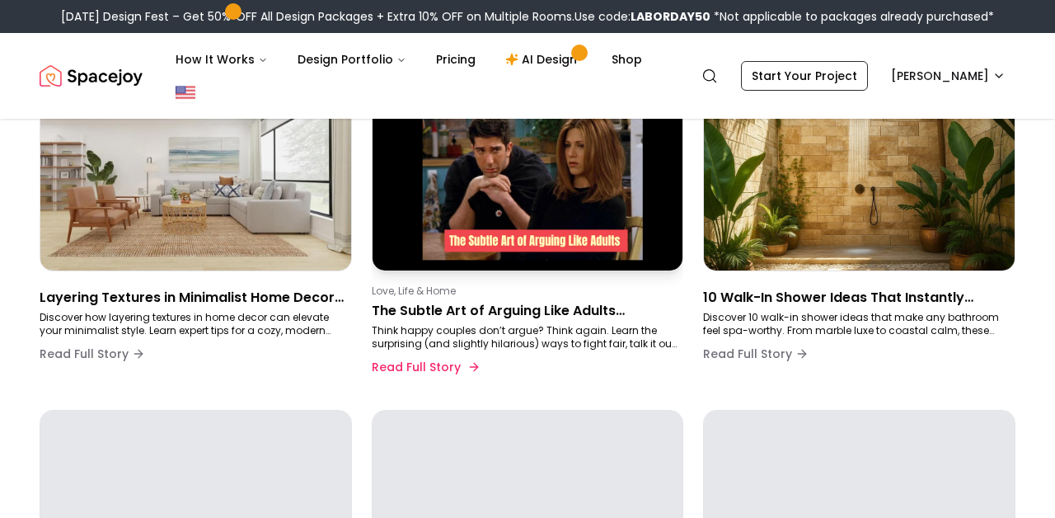
scroll to position [219, 0]
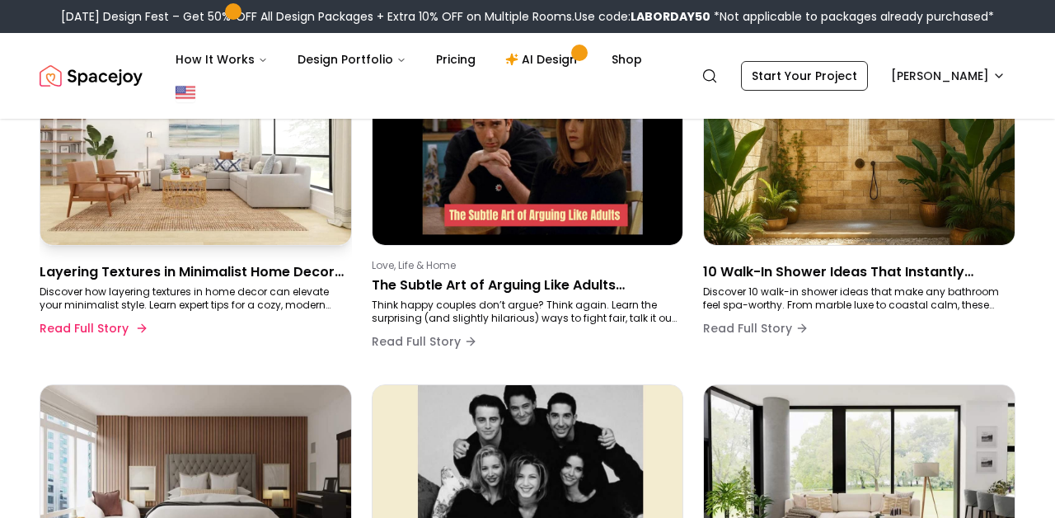
click at [219, 282] on div "Layering Textures in Minimalist Home Decor: Expert Tips for a Cozy, Stylish Spa…" at bounding box center [193, 302] width 306 height 86
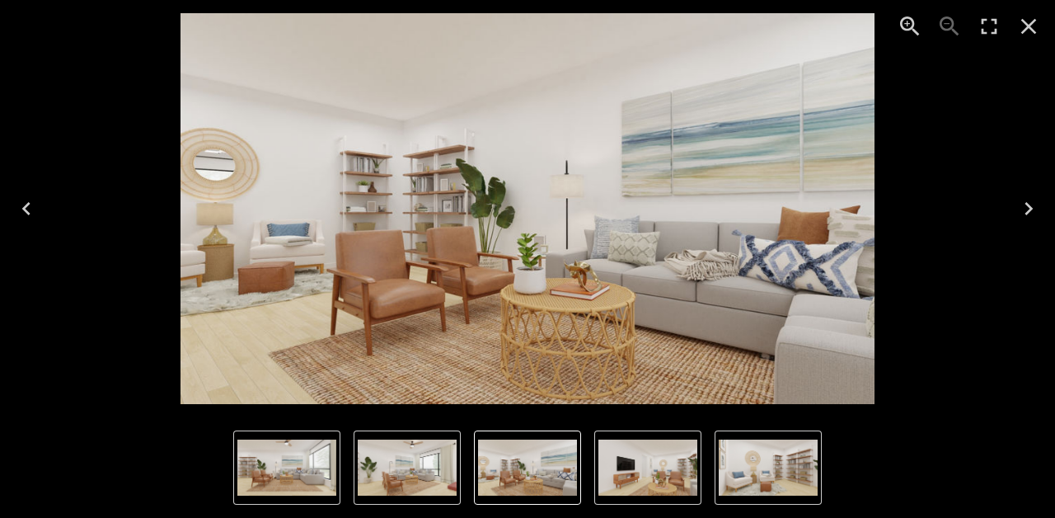
click at [354, 453] on button "2 of 5" at bounding box center [407, 467] width 107 height 74
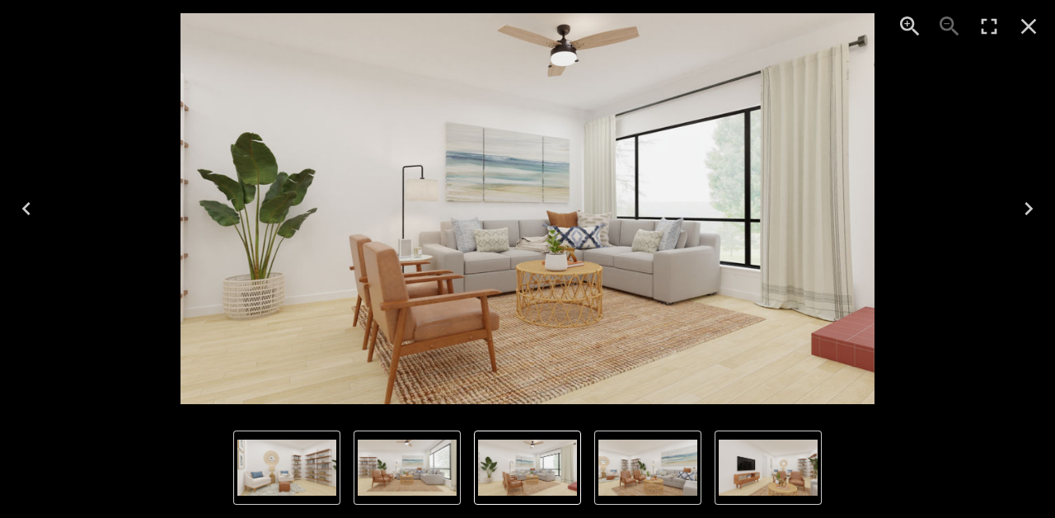
click at [387, 499] on button "1 of 5" at bounding box center [407, 467] width 107 height 74
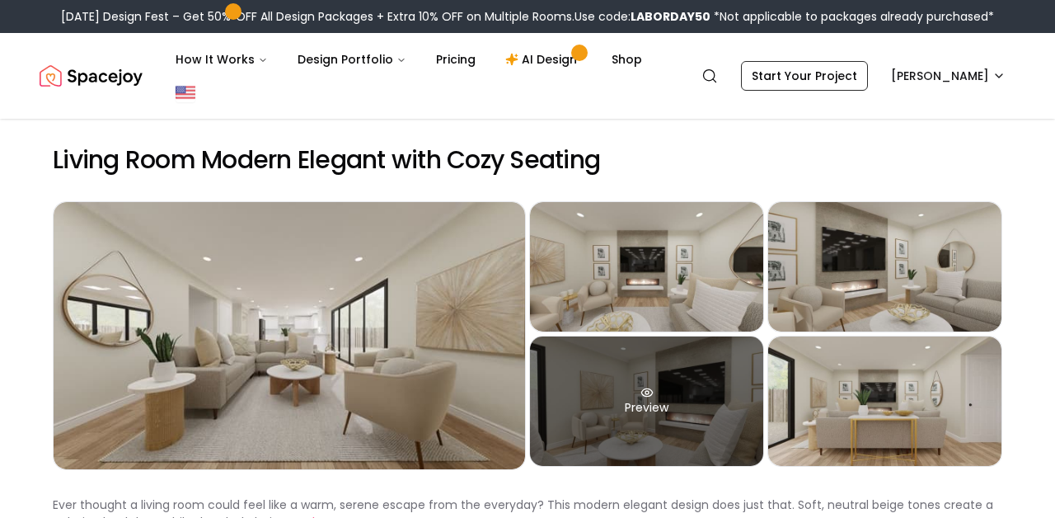
click at [623, 359] on div "Preview" at bounding box center [646, 400] width 233 height 129
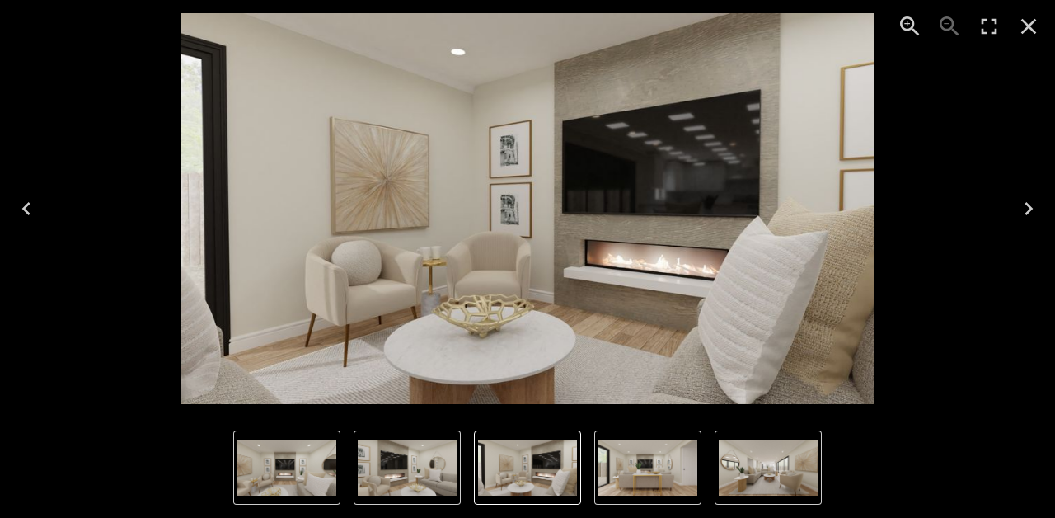
click at [299, 459] on img "2 of 5" at bounding box center [286, 467] width 99 height 56
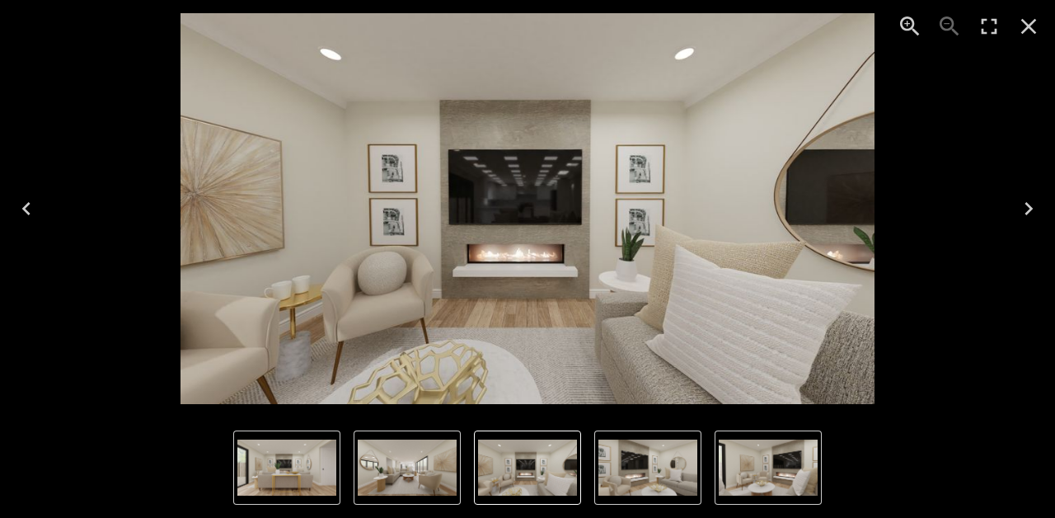
click at [744, 466] on img "4 of 5" at bounding box center [768, 467] width 99 height 56
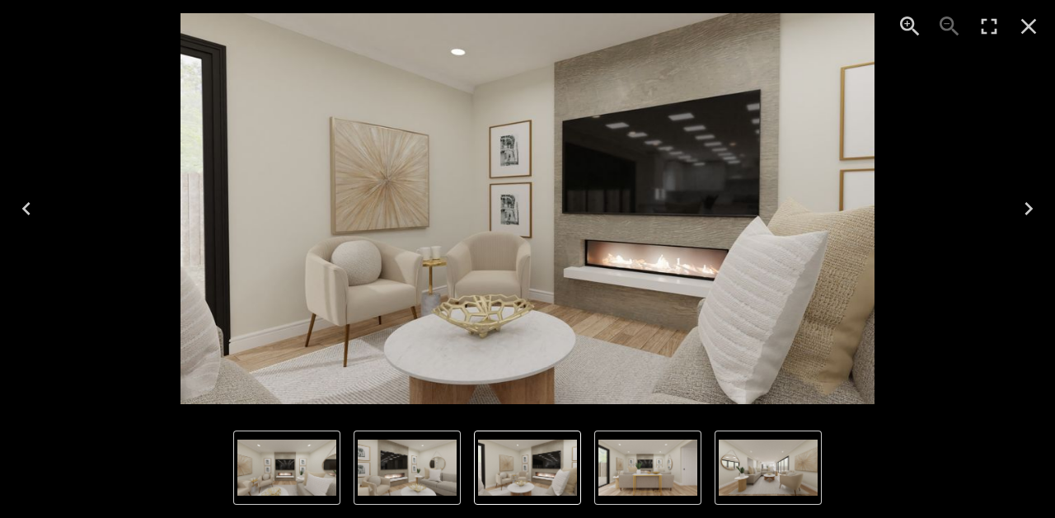
click at [661, 481] on img "5 of 5" at bounding box center [648, 467] width 99 height 56
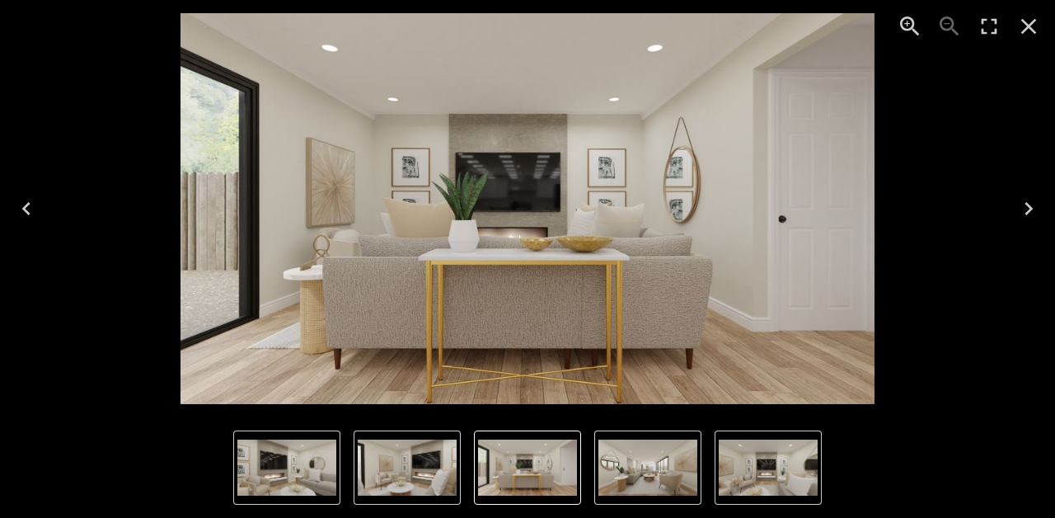
click at [502, 470] on img "5 of 5" at bounding box center [527, 467] width 99 height 56
click at [397, 454] on img "4 of 5" at bounding box center [407, 467] width 99 height 56
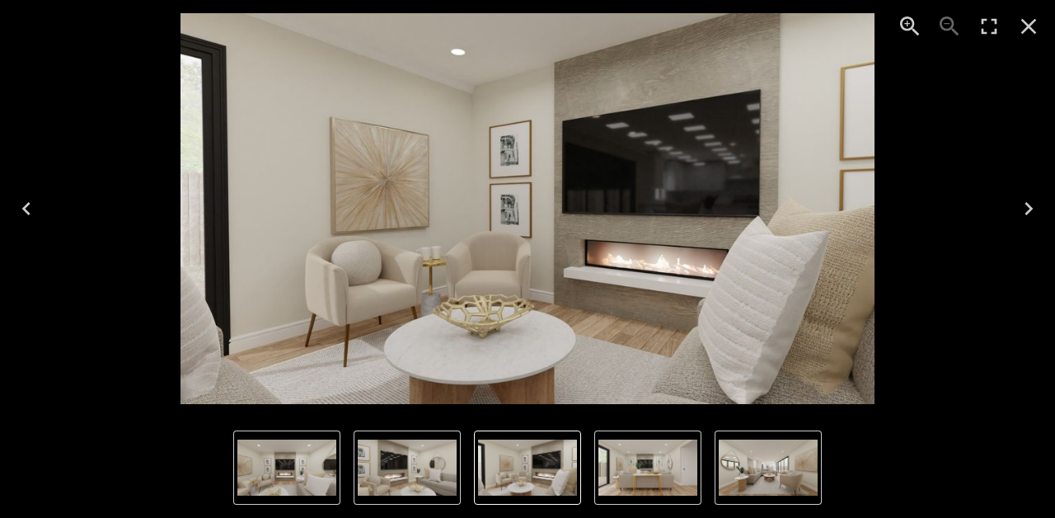
click at [1031, 33] on icon "Close" at bounding box center [1029, 26] width 26 height 26
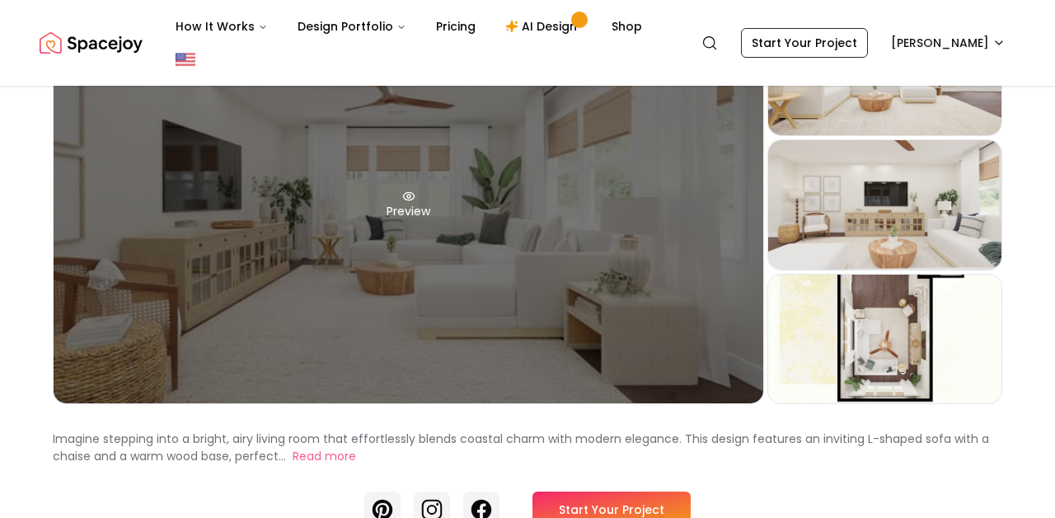
scroll to position [314, 0]
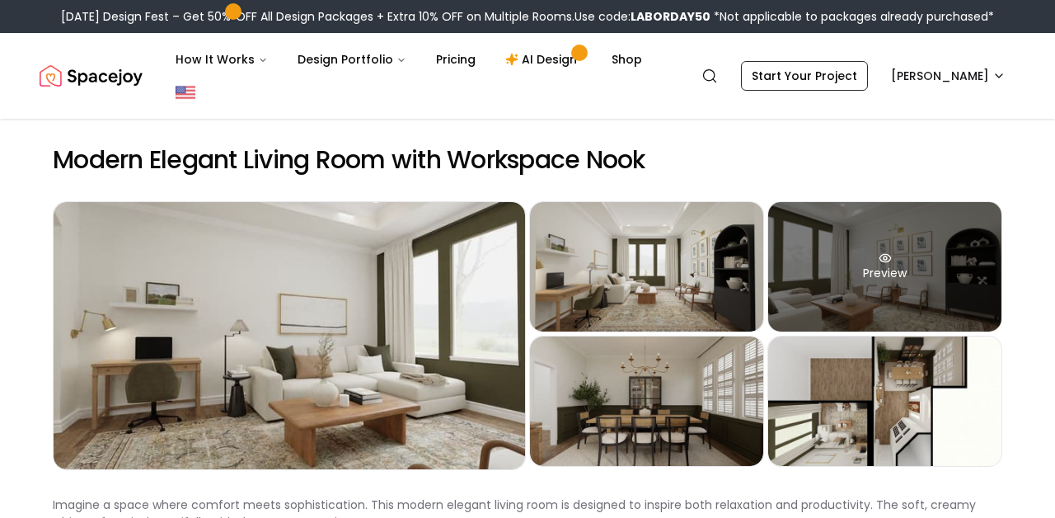
click at [799, 265] on div "Preview" at bounding box center [884, 266] width 233 height 129
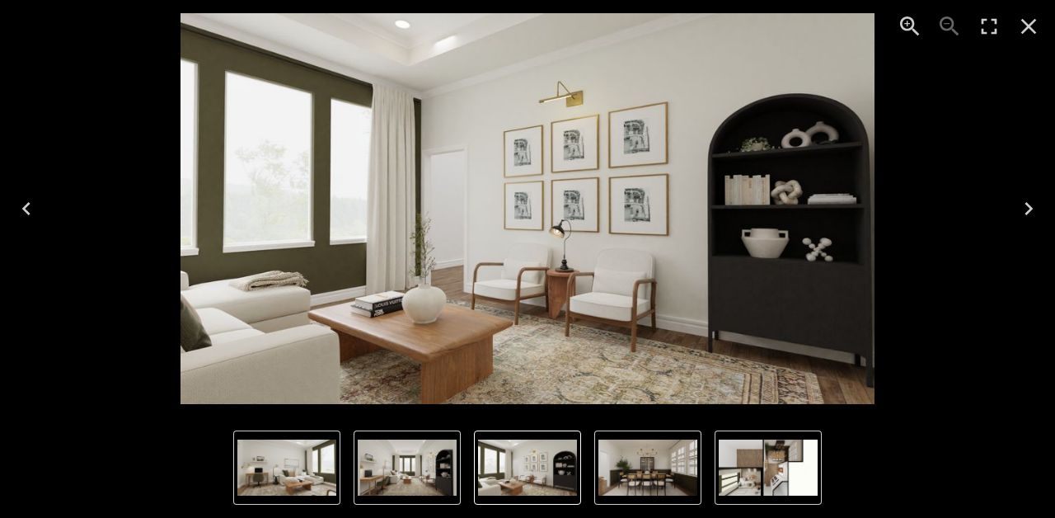
click at [18, 216] on icon "Previous" at bounding box center [26, 208] width 26 height 26
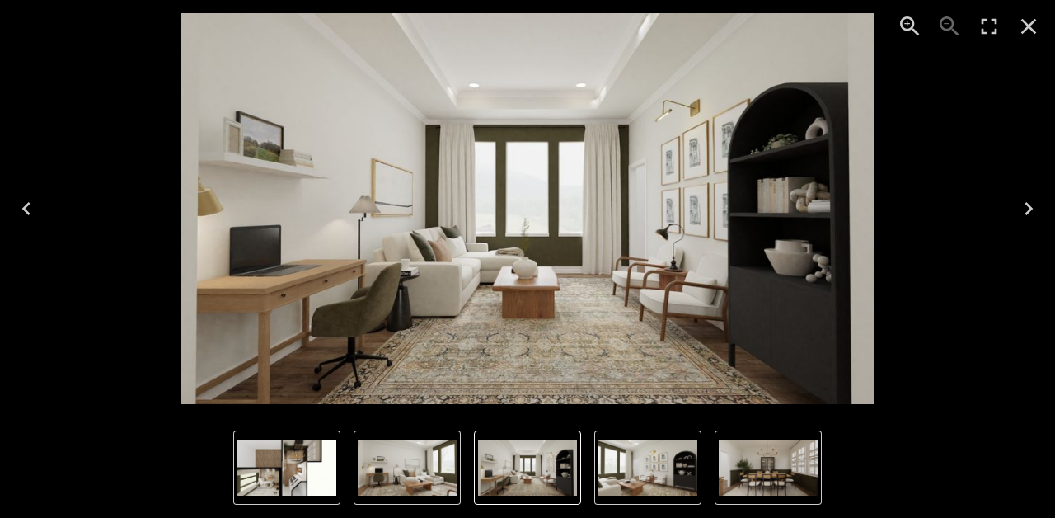
click at [1038, 16] on icon "Close" at bounding box center [1029, 26] width 26 height 26
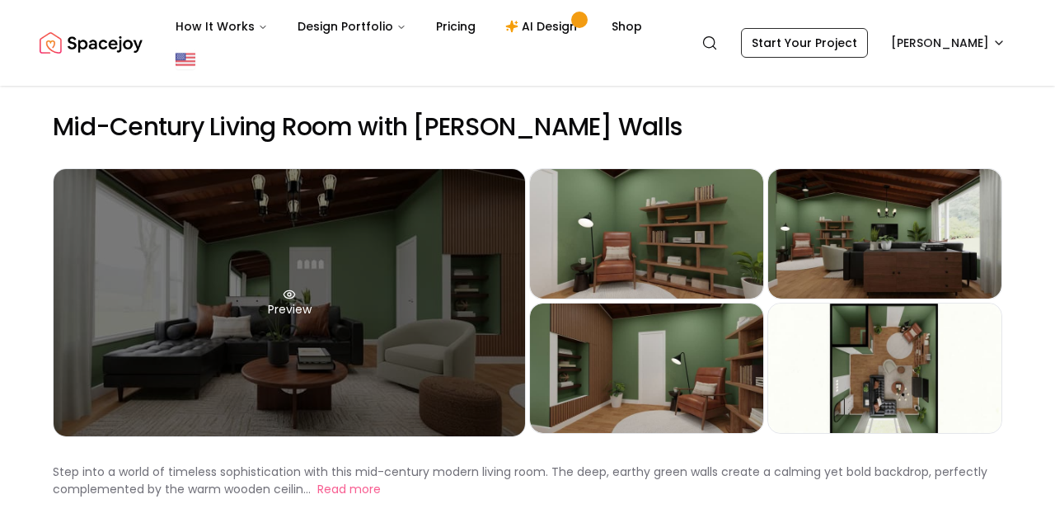
click at [231, 322] on div "Preview" at bounding box center [290, 302] width 472 height 267
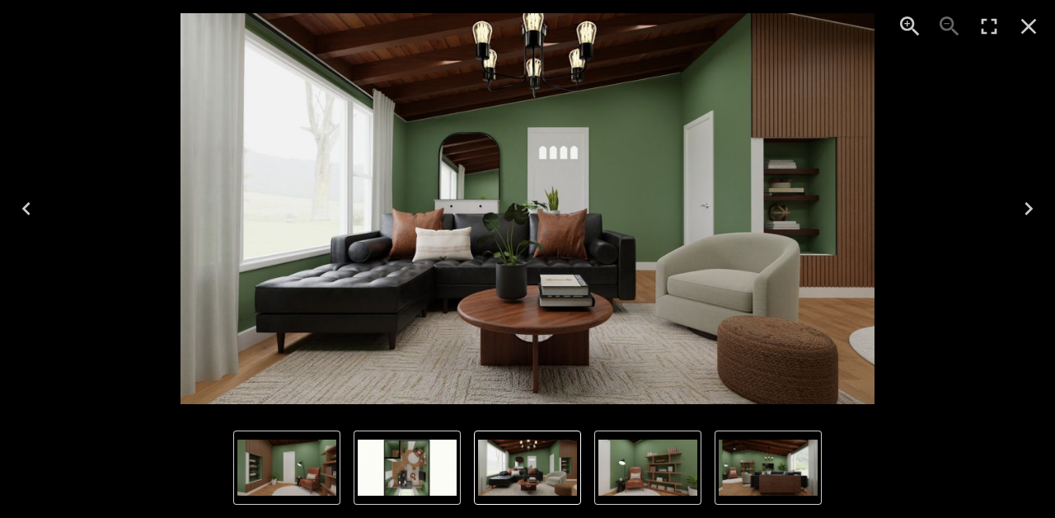
click at [1028, 35] on icon "Close" at bounding box center [1029, 26] width 26 height 26
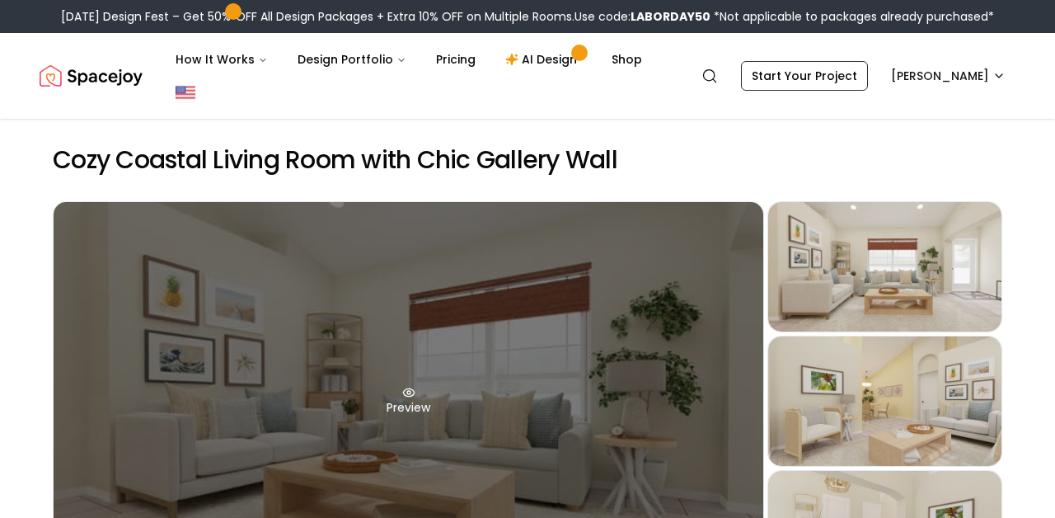
click at [604, 409] on div "Preview" at bounding box center [409, 400] width 710 height 397
